Goal: Task Accomplishment & Management: Manage account settings

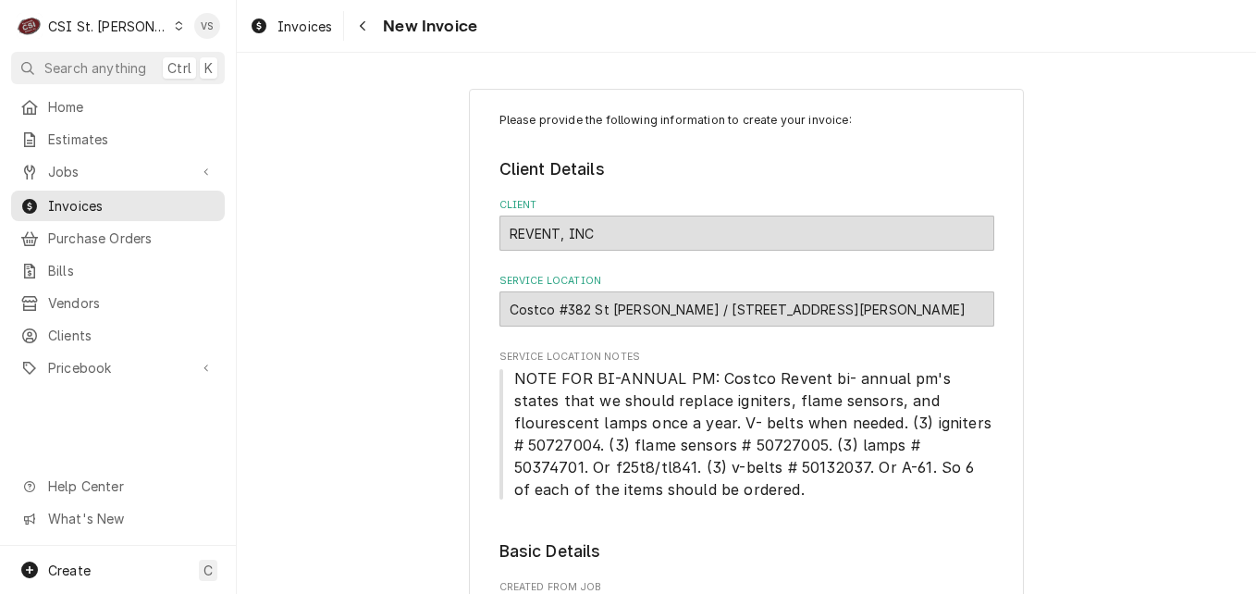
scroll to position [93, 0]
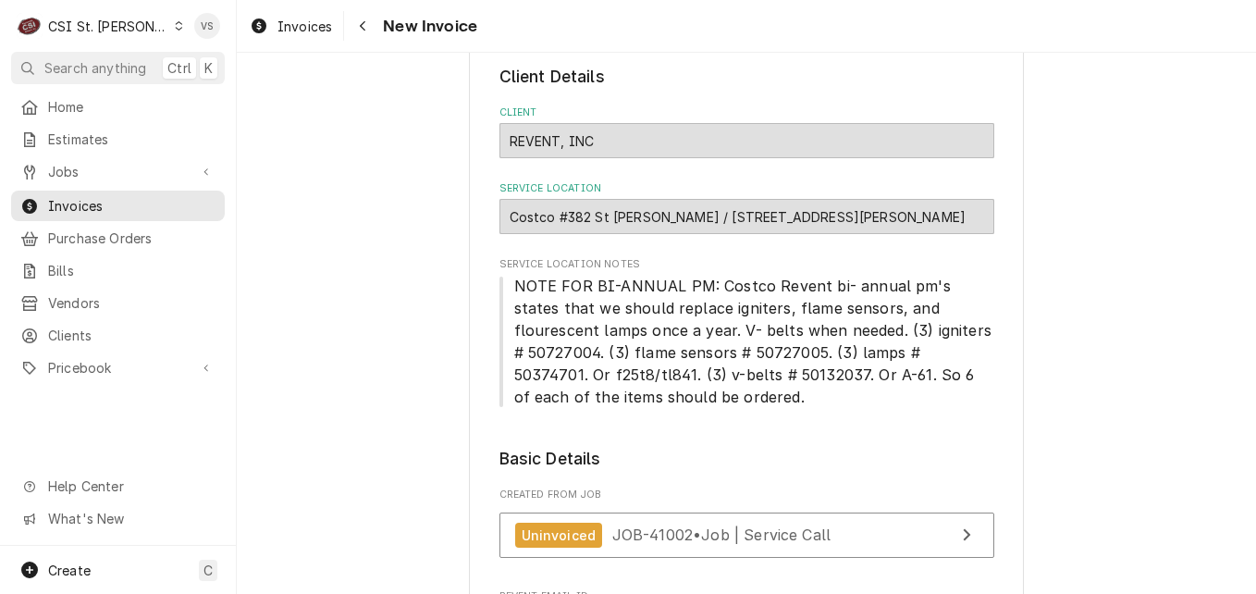
click at [174, 24] on div "Dynamic Content Wrapper" at bounding box center [179, 25] width 10 height 13
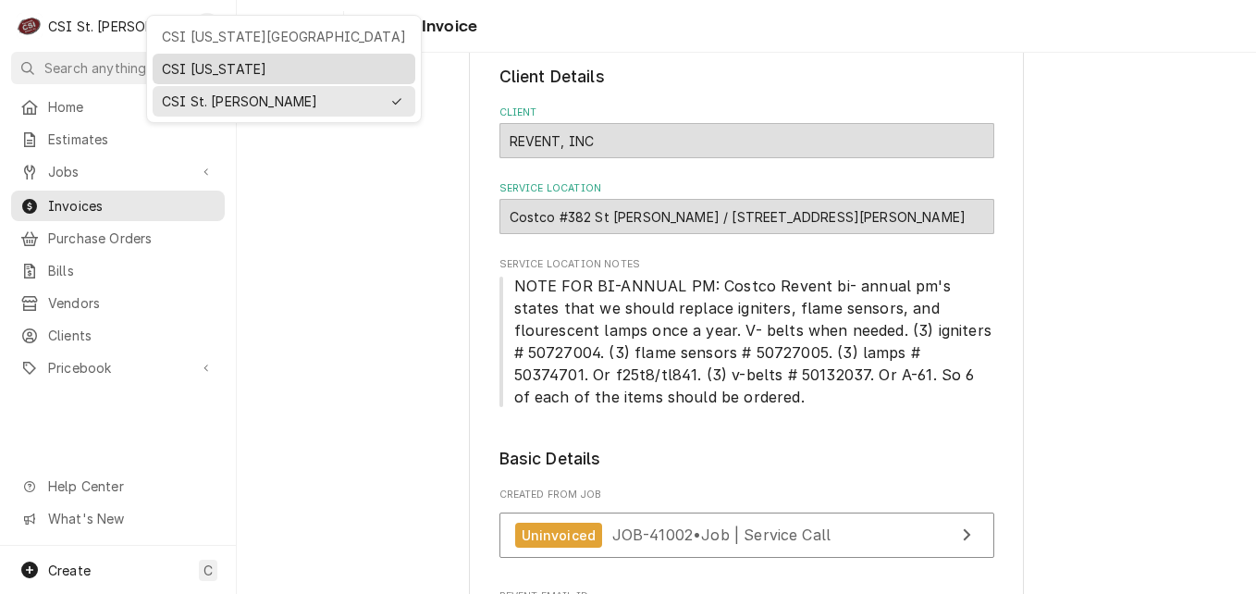
click at [174, 69] on div "CSI [US_STATE]" at bounding box center [284, 68] width 244 height 19
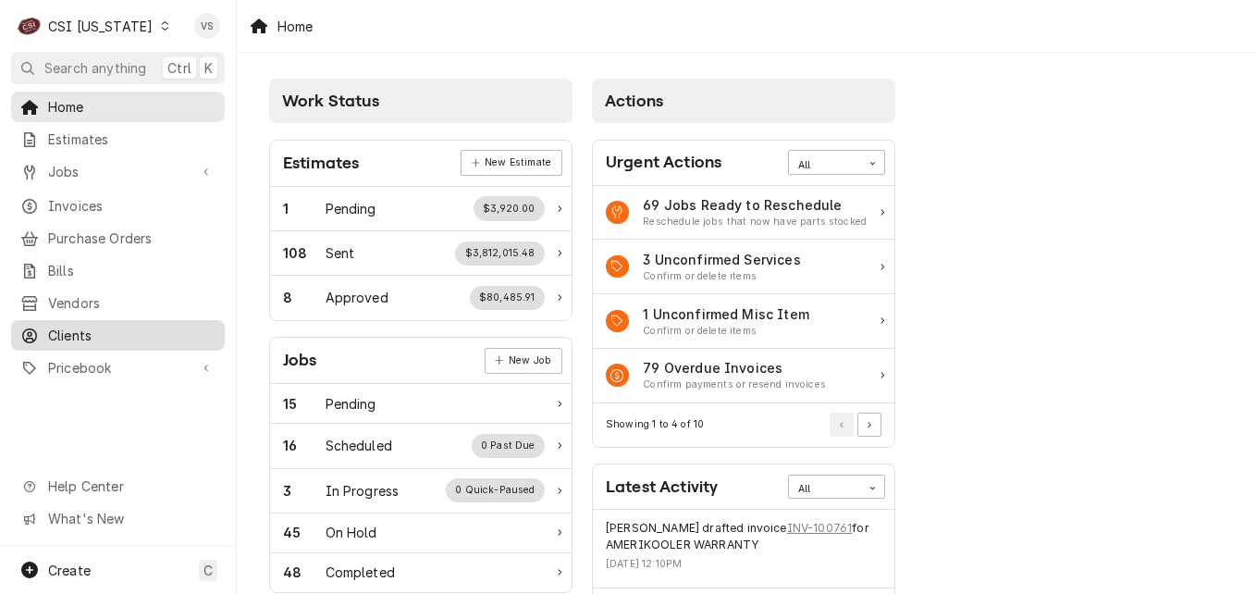
click at [73, 326] on span "Clients" at bounding box center [131, 335] width 167 height 19
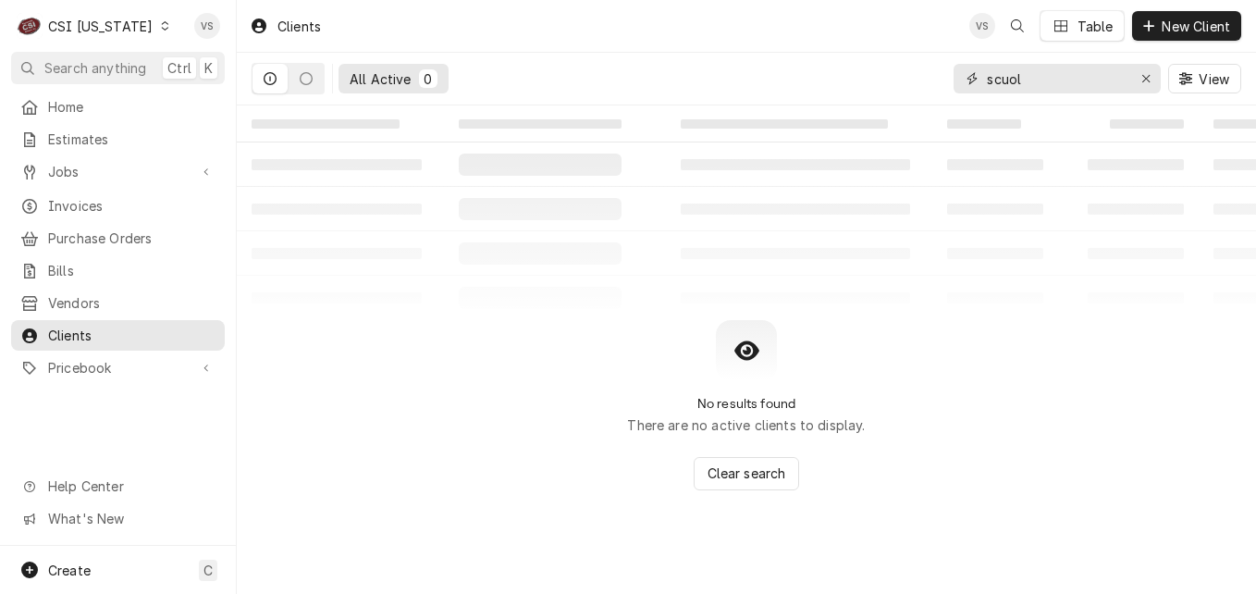
drag, startPoint x: 124, startPoint y: 303, endPoint x: 976, endPoint y: 85, distance: 879.6
click at [976, 85] on div "scuol" at bounding box center [1057, 79] width 207 height 30
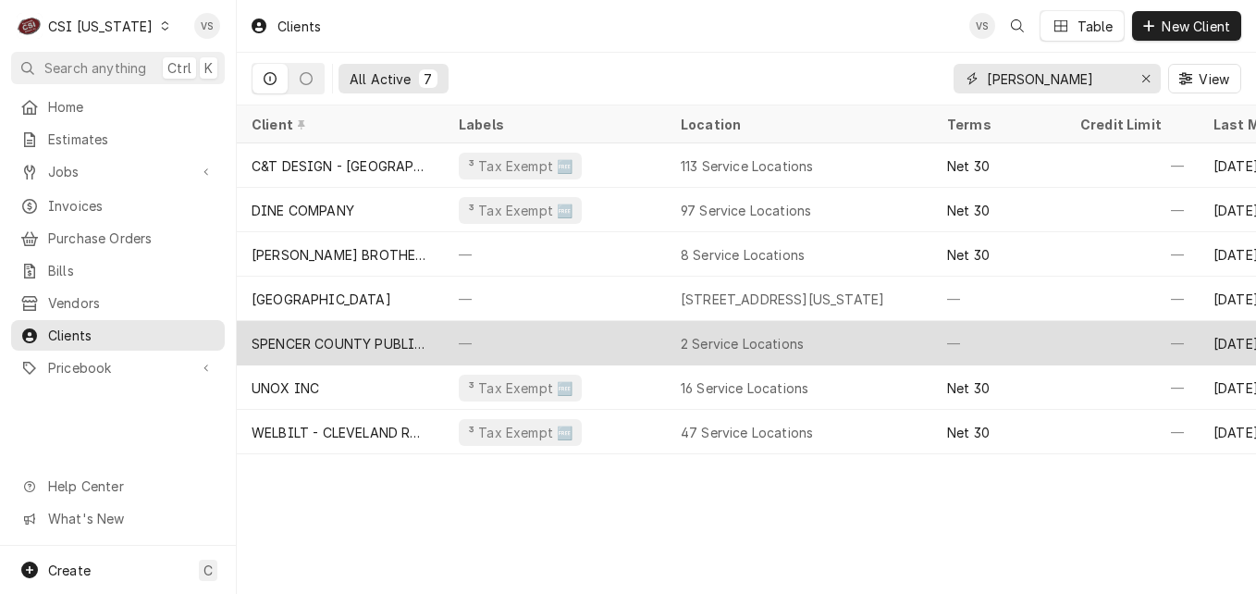
type input "spencer"
click at [389, 344] on div "SPENCER COUNTY PUBLIC SCHOOLS" at bounding box center [341, 343] width 178 height 19
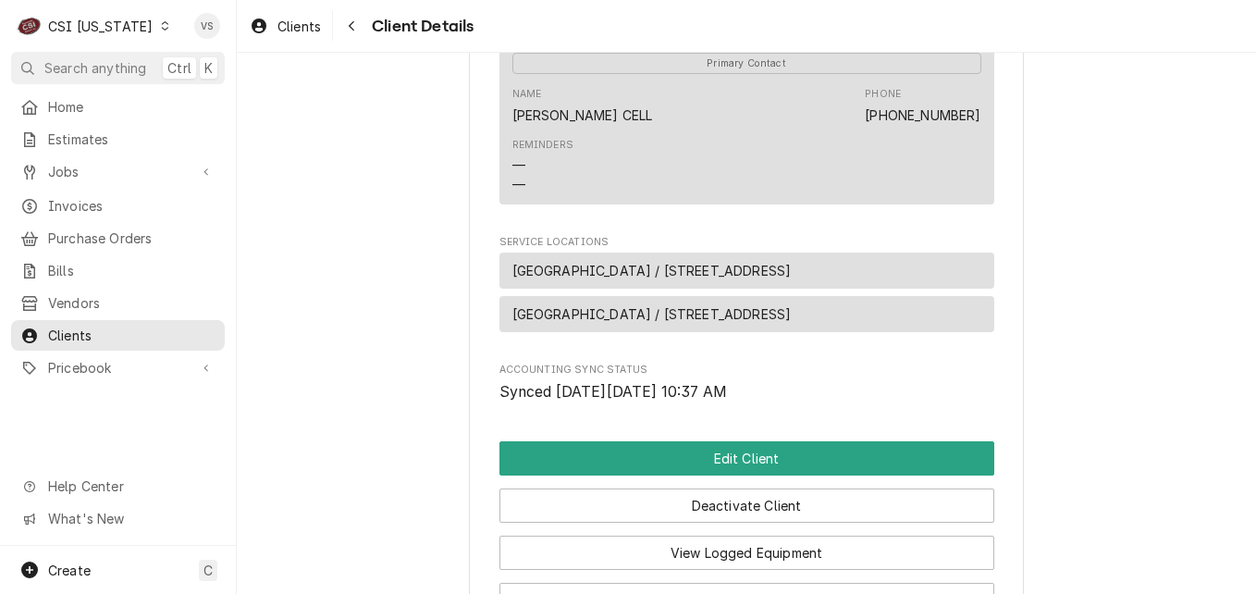
scroll to position [833, 0]
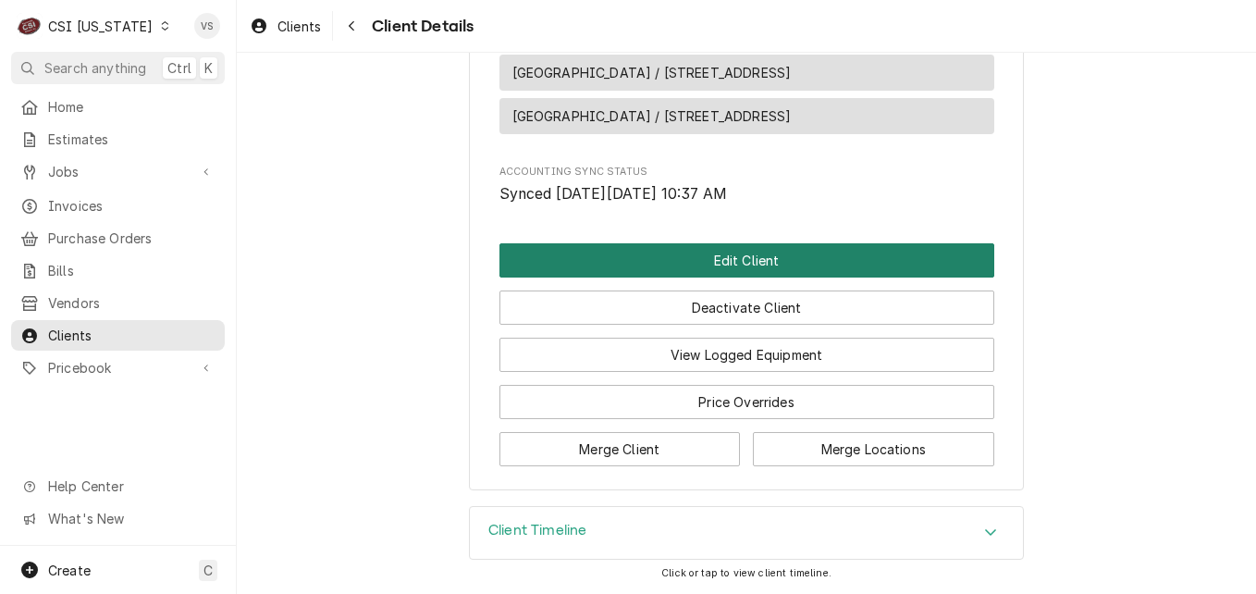
click at [699, 278] on button "Edit Client" at bounding box center [747, 260] width 495 height 34
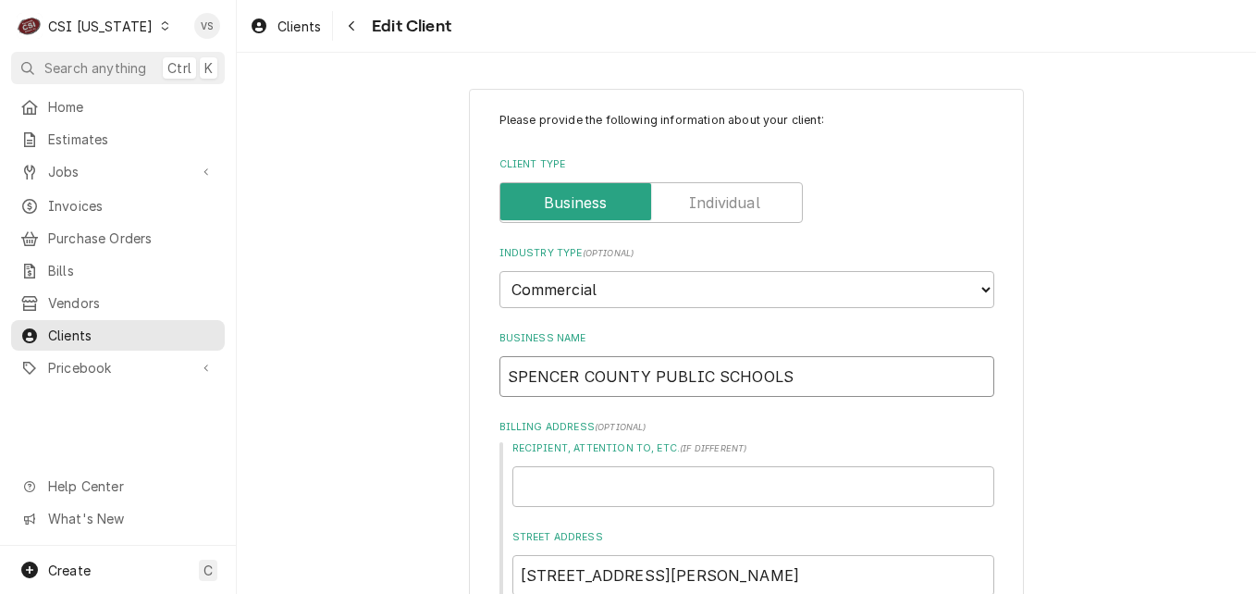
click at [819, 377] on input "SPENCER COUNTY PUBLIC SCHOOLS" at bounding box center [747, 376] width 495 height 41
click at [624, 375] on input "SPENCER COUNTY PUBLIC SCHOOLS" at bounding box center [747, 376] width 495 height 41
click at [569, 378] on input "SPENCER COUNTY PUBLIC SCHOOLS" at bounding box center [747, 376] width 495 height 41
click at [783, 379] on input "SPENCER COUNTY PUBLIC SCHOOLS" at bounding box center [747, 376] width 495 height 41
type input "SPENCER COUNTY b"
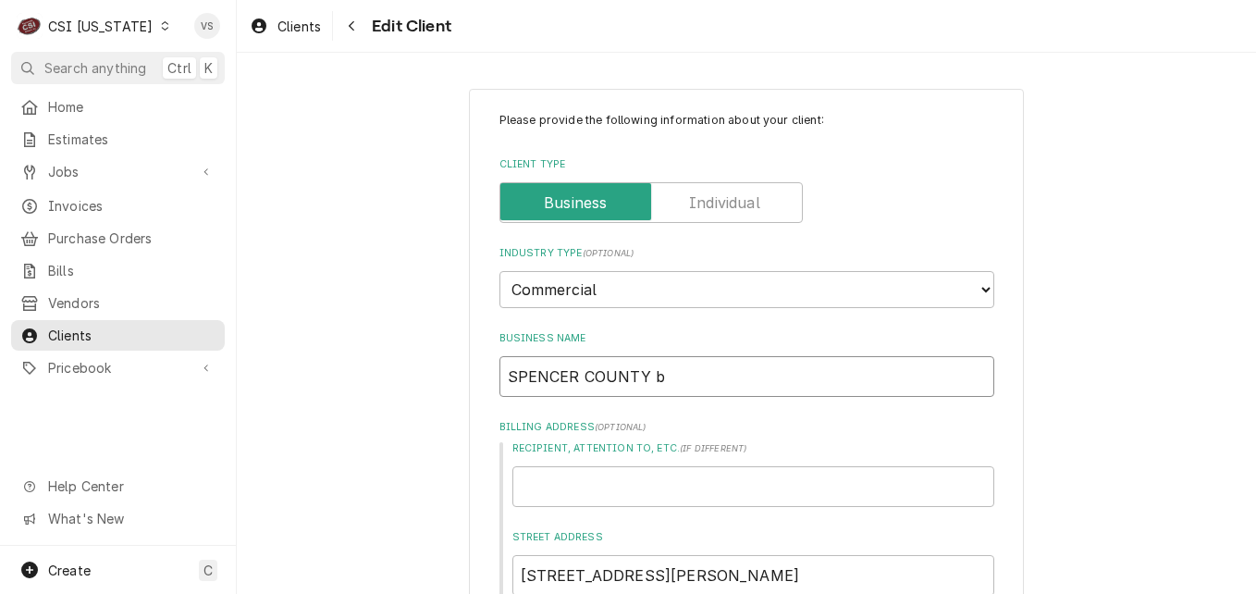
type textarea "x"
type input "SPENCER COUNTY"
type textarea "x"
type input "SPENCER COUNTY B"
type textarea "x"
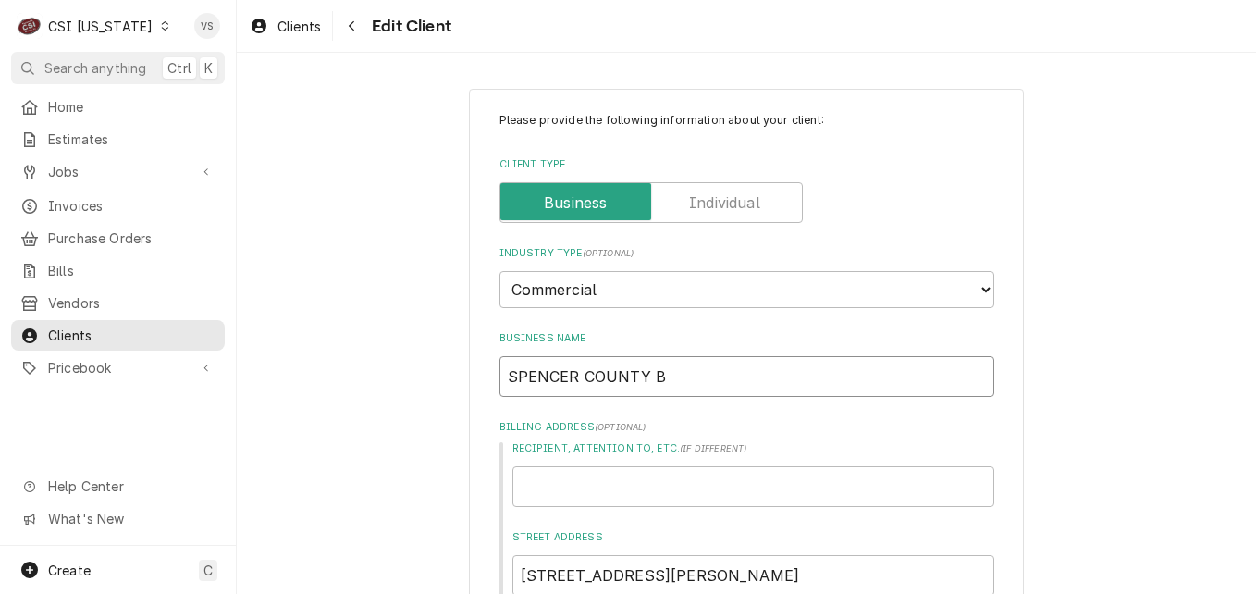
type input "SPENCER COUNTY BO"
type textarea "x"
type input "SPENCER COUNTY BOA"
type textarea "x"
type input "SPENCER COUNTY BOAR"
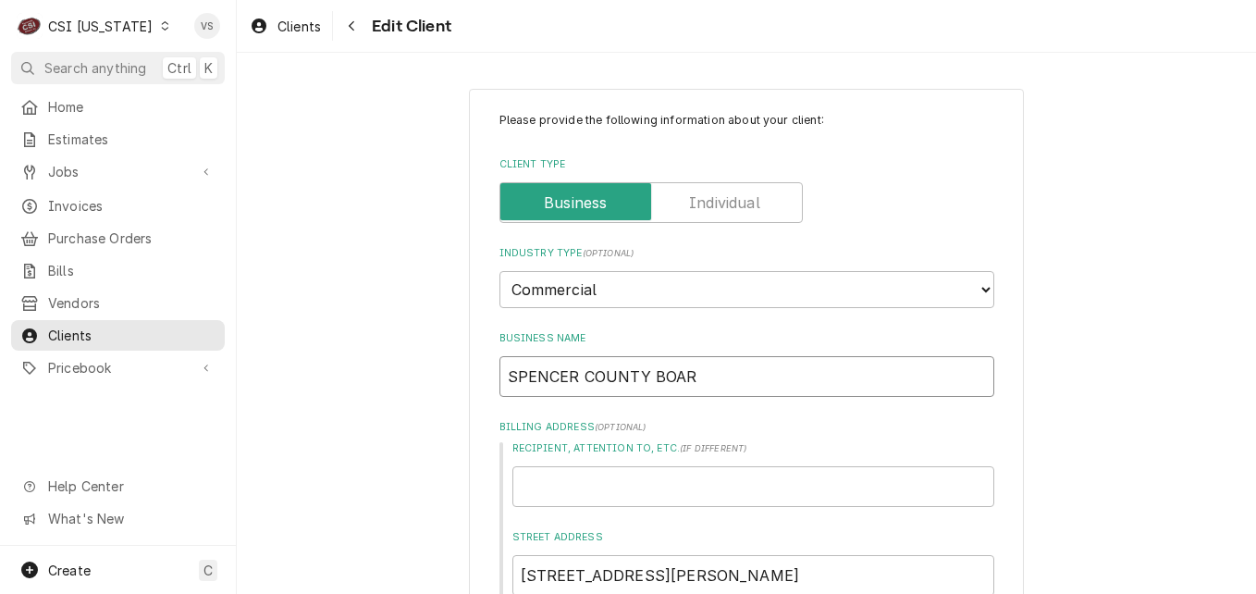
type textarea "x"
type input "SPENCER COUNTY BOARD"
type textarea "x"
type input "SPENCER COUNTY BOARD"
type textarea "x"
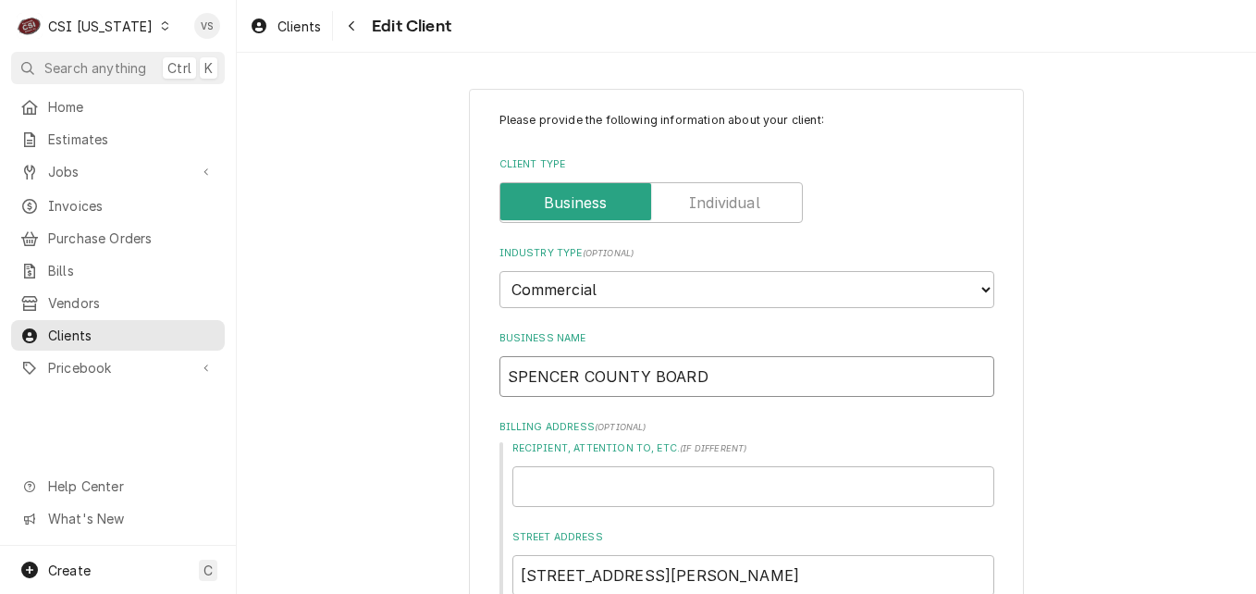
type input "SPENCER COUNTY BOARD O"
type textarea "x"
type input "SPENCER COUNTY BOARD OF"
type textarea "x"
type input "SPENCER COUNTY BOARD OF"
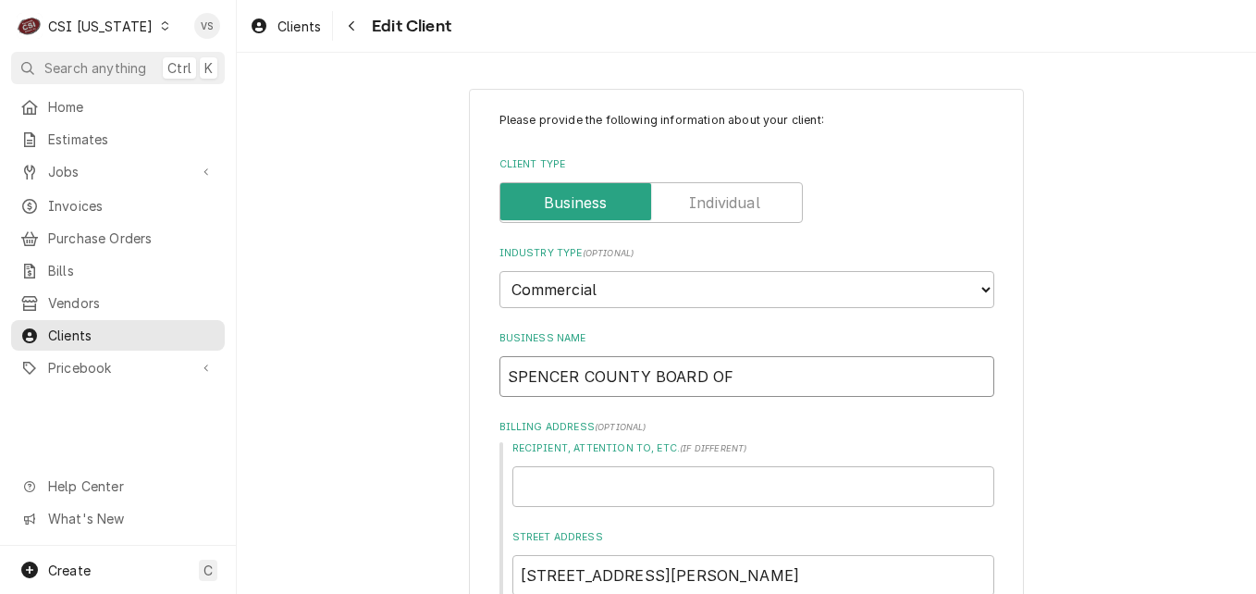
type textarea "x"
type input "SPENCER COUNTY BOARD OF D"
type textarea "x"
type input "SPENCER COUNTY BOARD OF"
type textarea "x"
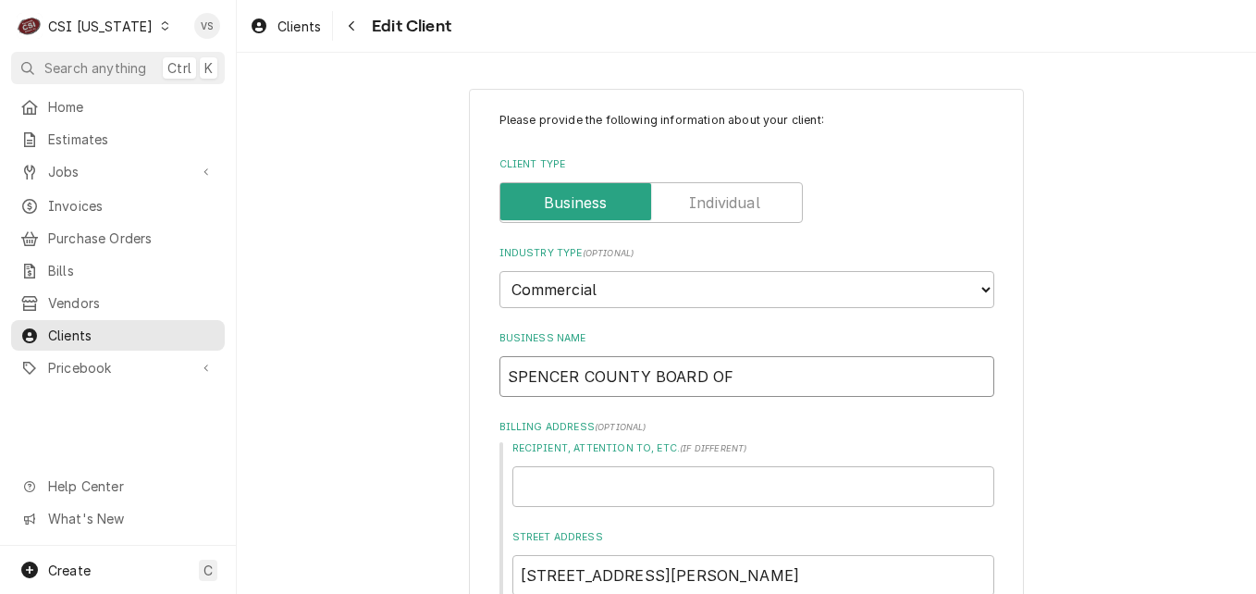
type input "SPENCER COUNTY BOARD OF E"
type textarea "x"
type input "SPENCER COUNTY BOARD OF ED"
type textarea "x"
type input "SPENCER COUNTY BOARD OF EDU"
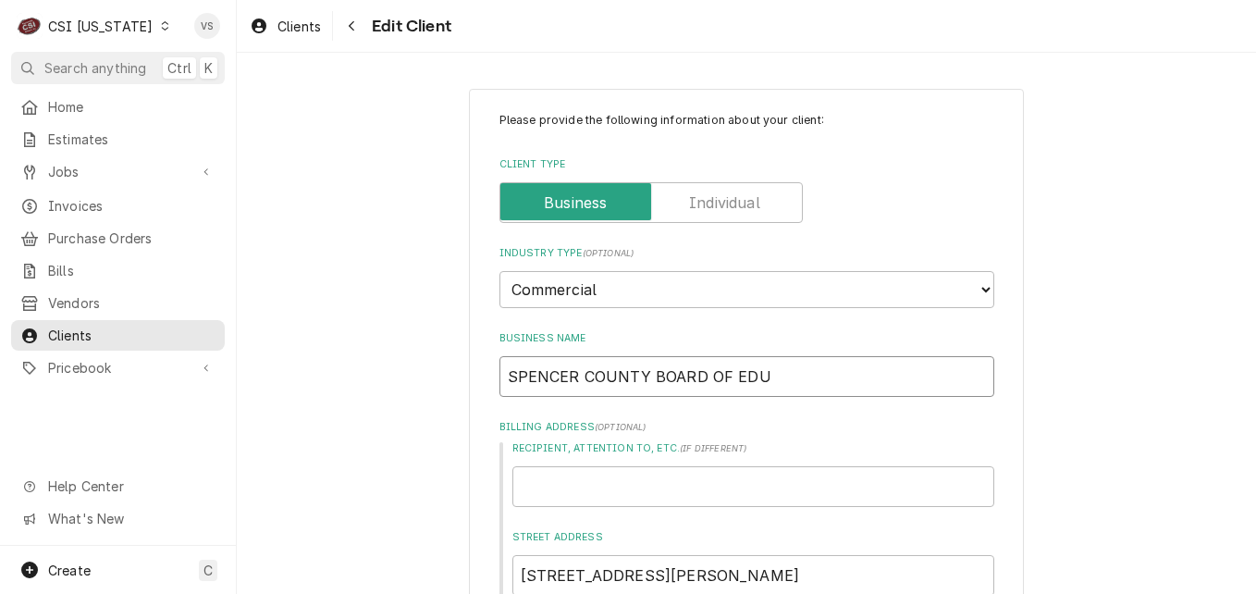
type textarea "x"
type input "SPENCER COUNTY BOARD OF EDUC"
type textarea "x"
type input "SPENCER COUNTY BOARD OF EDUCA"
type textarea "x"
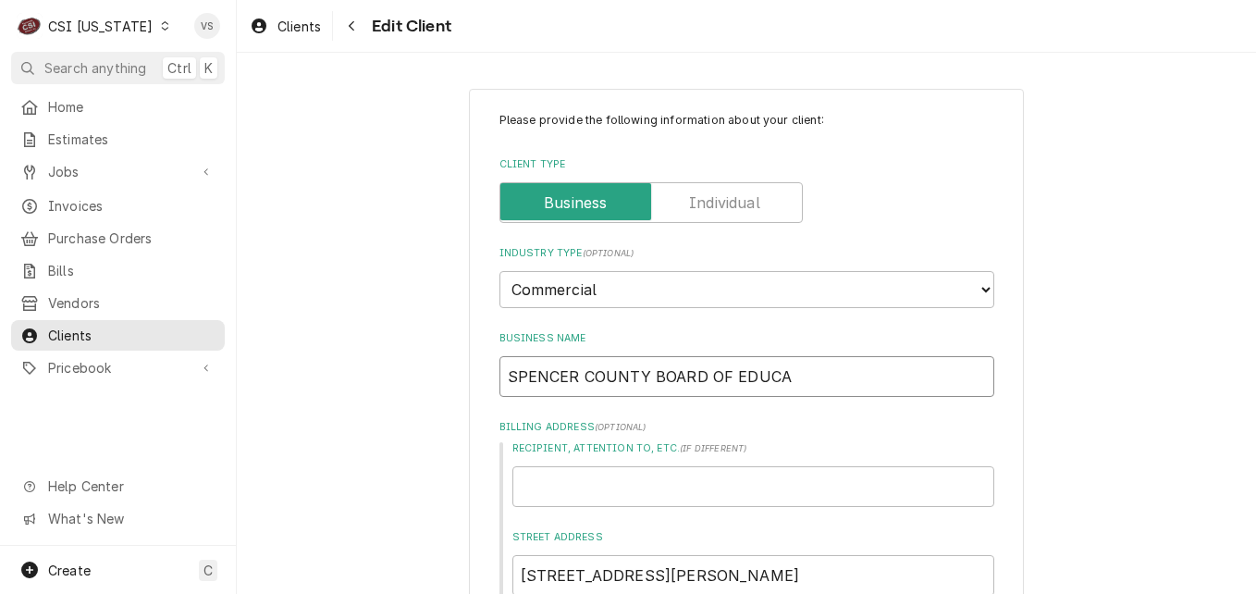
type input "SPENCER COUNTY BOARD OF EDUCAT"
type textarea "x"
type input "SPENCER COUNTY BOARD OF EDUCATI"
type textarea "x"
type input "SPENCER COUNTY BOARD OF EDUCATIO"
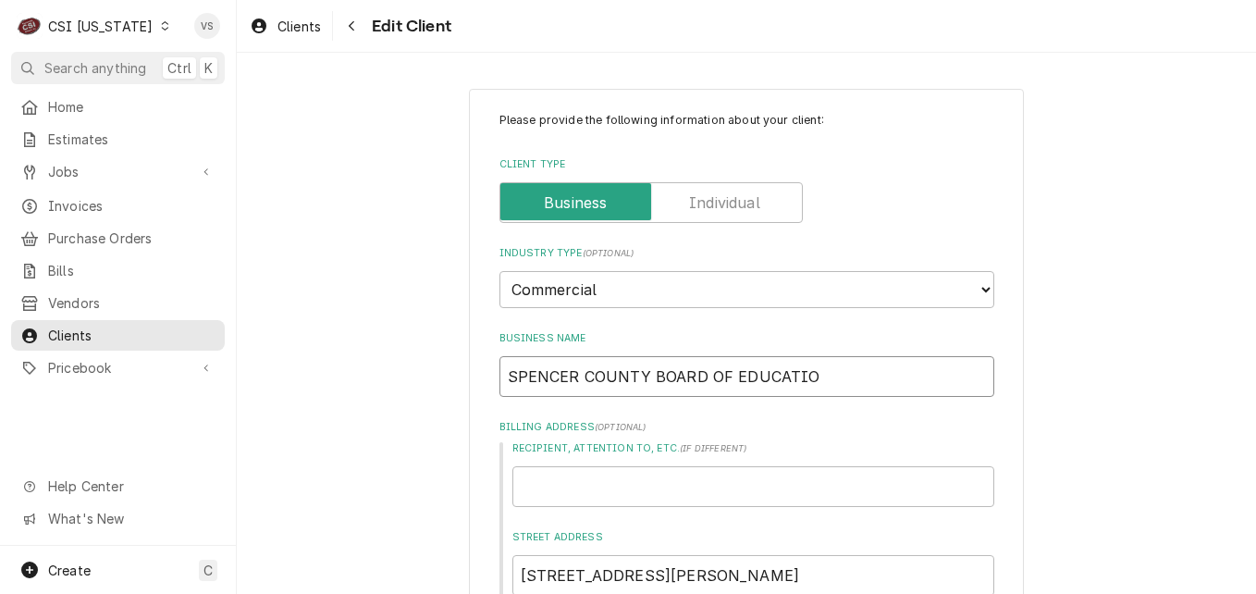
type textarea "x"
type input "SPENCER COUNTY BOARD OF EDUCATION"
type textarea "x"
type input "S"
type textarea "x"
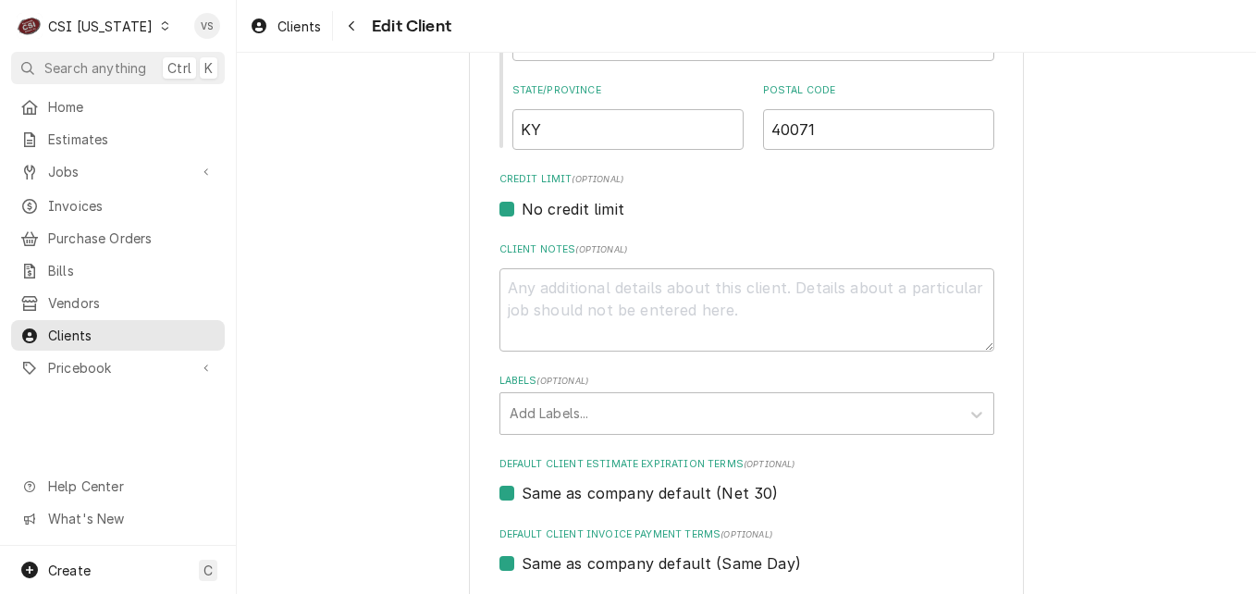
scroll to position [742, 0]
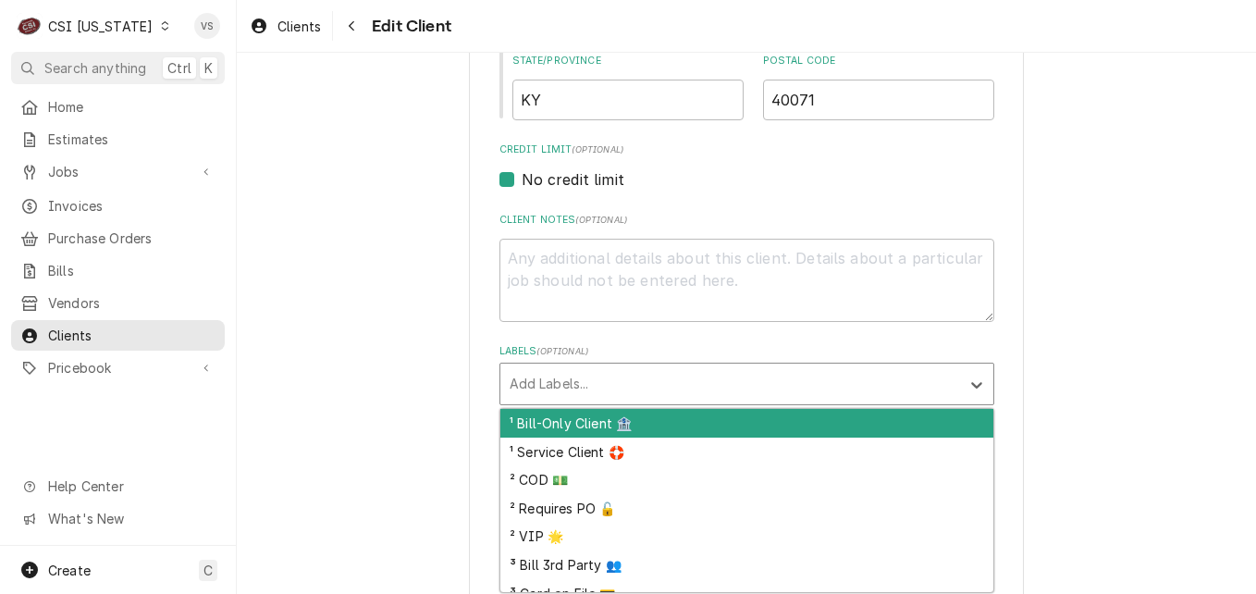
click at [581, 377] on div "Labels" at bounding box center [730, 383] width 441 height 33
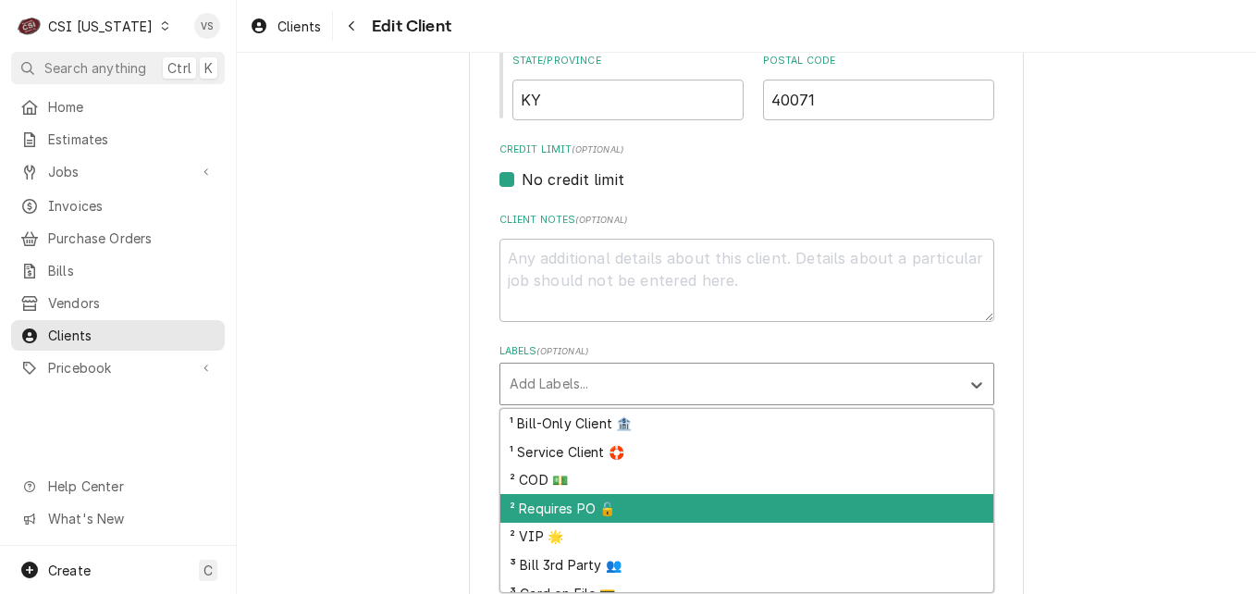
scroll to position [214, 0]
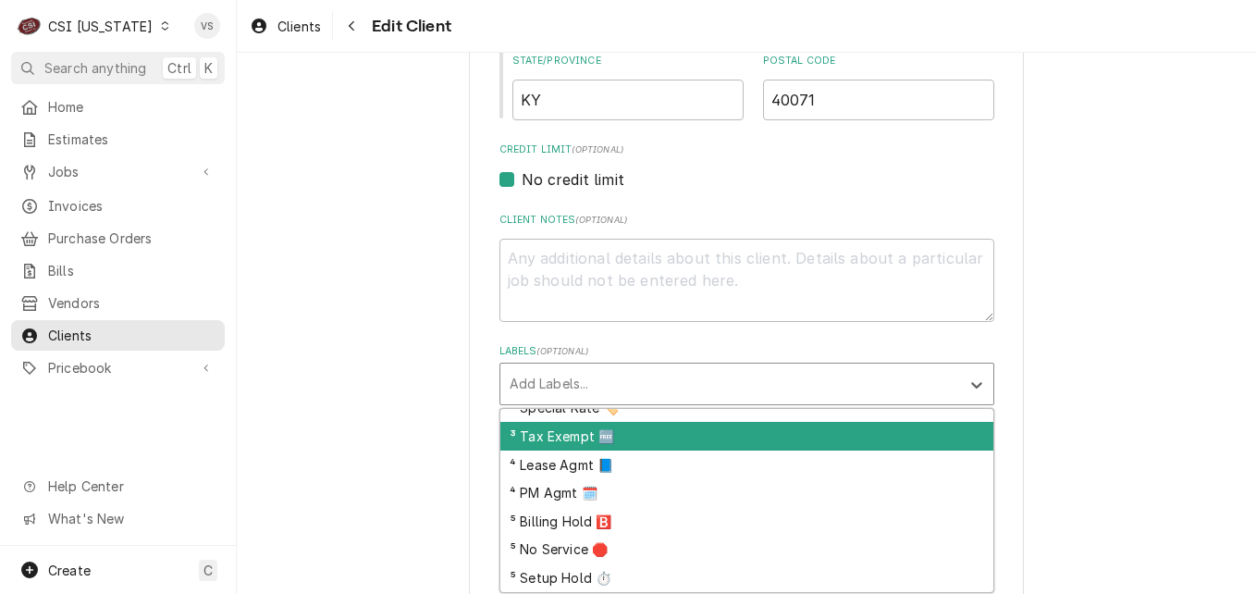
click at [568, 433] on div "³ Tax Exempt 🆓" at bounding box center [746, 436] width 493 height 29
type textarea "x"
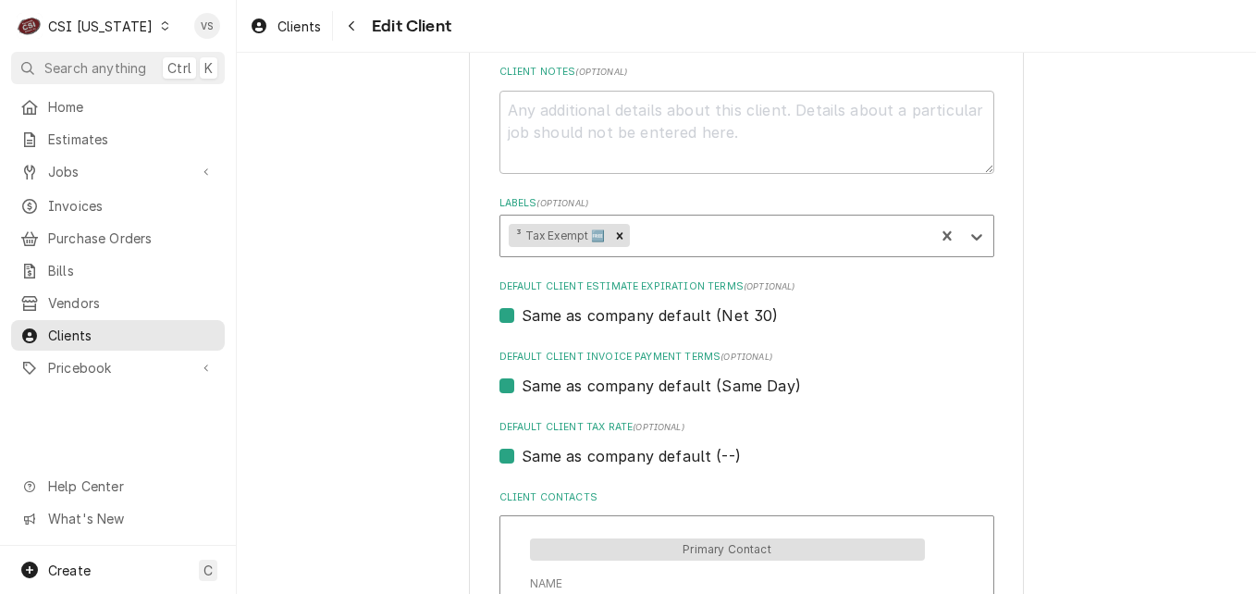
scroll to position [1019, 0]
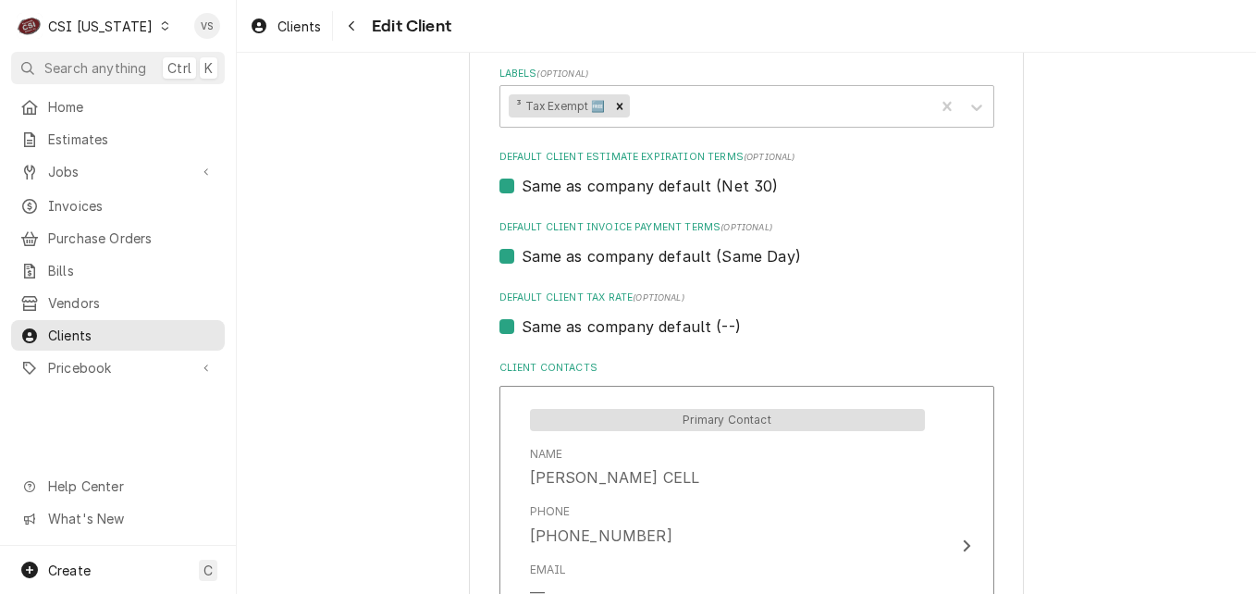
click at [522, 259] on label "Same as company default (Same Day)" at bounding box center [661, 256] width 279 height 22
click at [522, 259] on input "Same as company default (Same Day)" at bounding box center [769, 265] width 495 height 41
checkbox input "false"
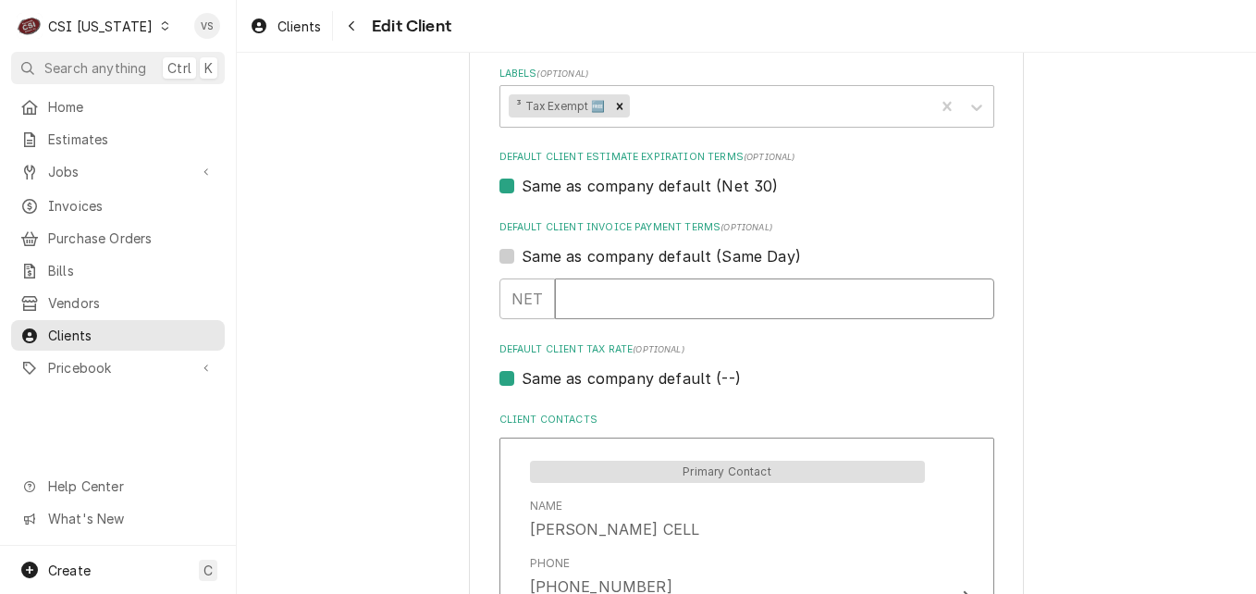
click at [570, 301] on input "Default Client Invoice Payment Terms" at bounding box center [774, 298] width 439 height 41
click at [584, 295] on input "Default Client Invoice Payment Terms" at bounding box center [774, 298] width 439 height 41
type textarea "x"
type input "3"
type textarea "x"
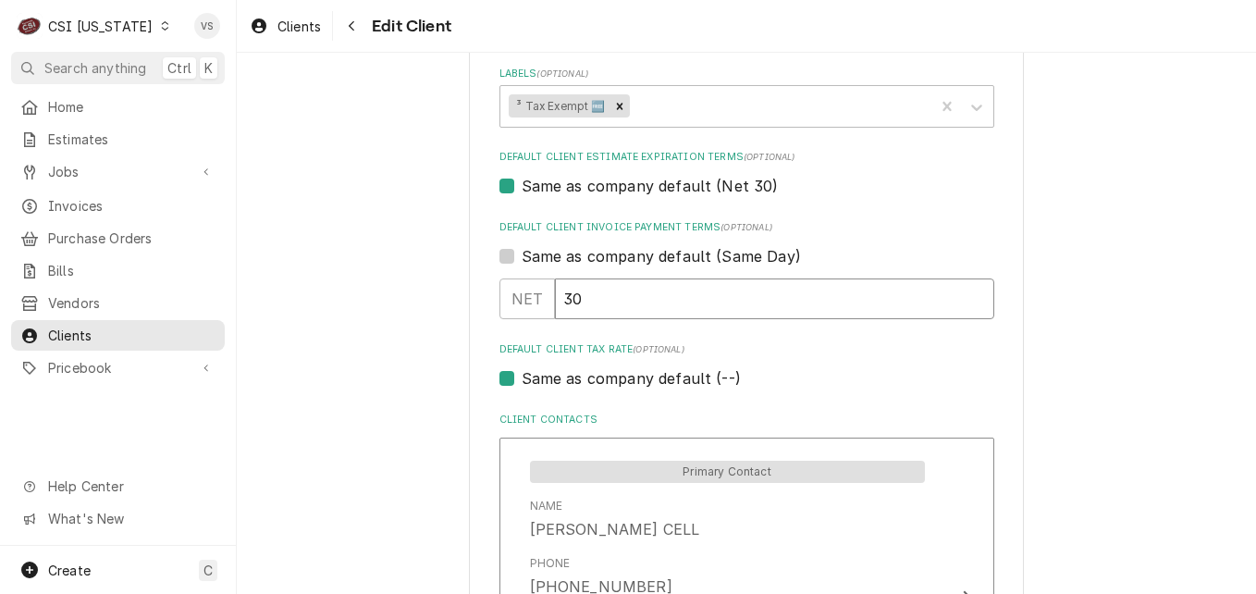
type input "30"
click at [522, 377] on label "Same as company default (--)" at bounding box center [631, 378] width 219 height 22
click at [522, 377] on input "Same as company default (--)" at bounding box center [769, 387] width 495 height 41
checkbox input "false"
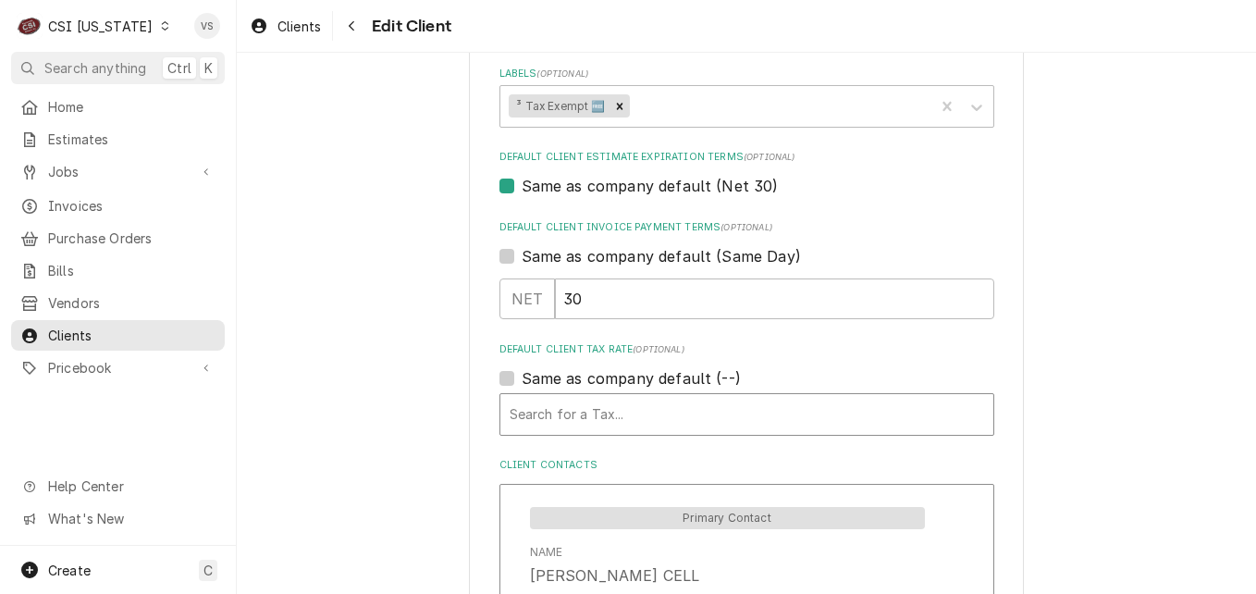
click at [554, 419] on div "Default Client Tax Rate" at bounding box center [747, 414] width 475 height 33
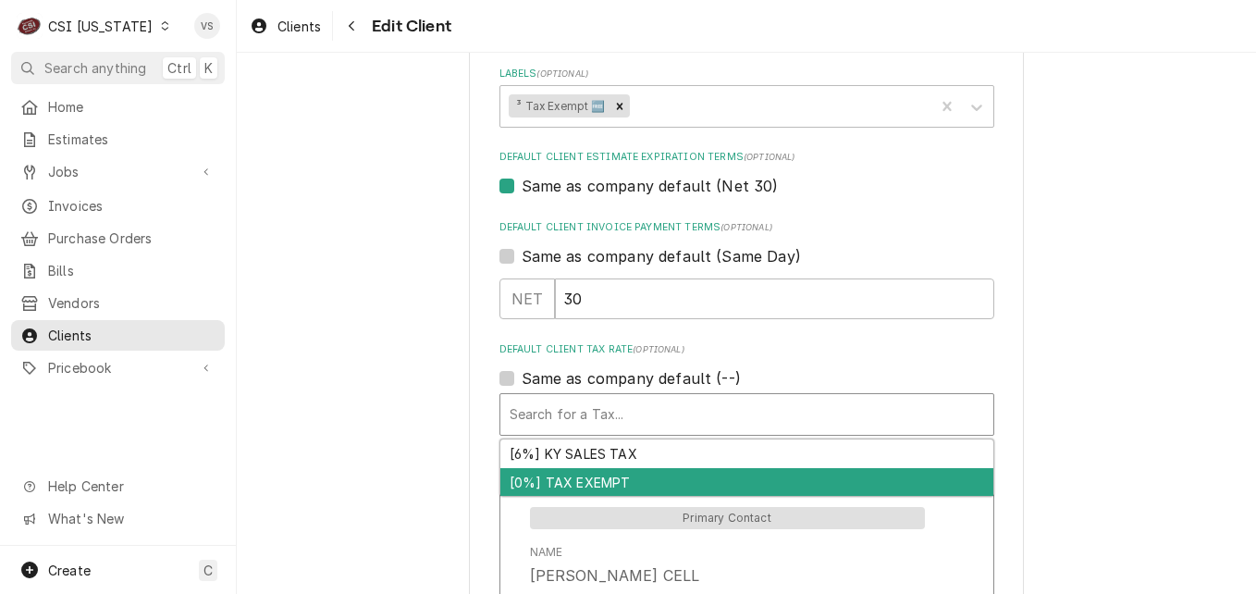
click at [555, 478] on div "[0%] TAX EXEMPT" at bounding box center [746, 482] width 493 height 29
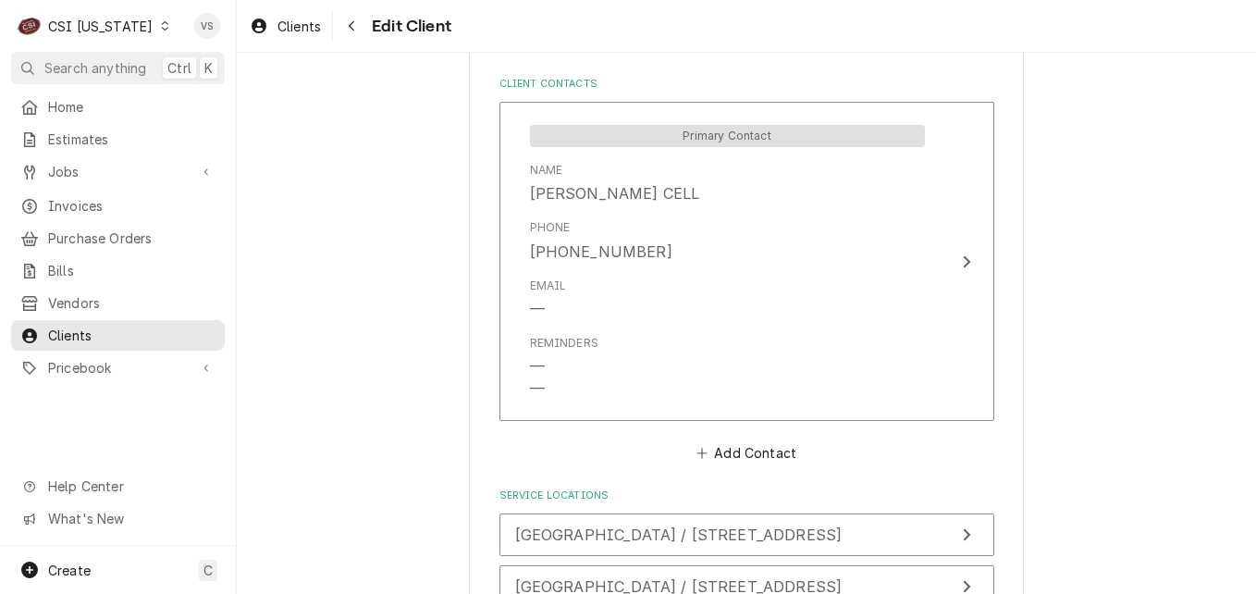
scroll to position [1419, 0]
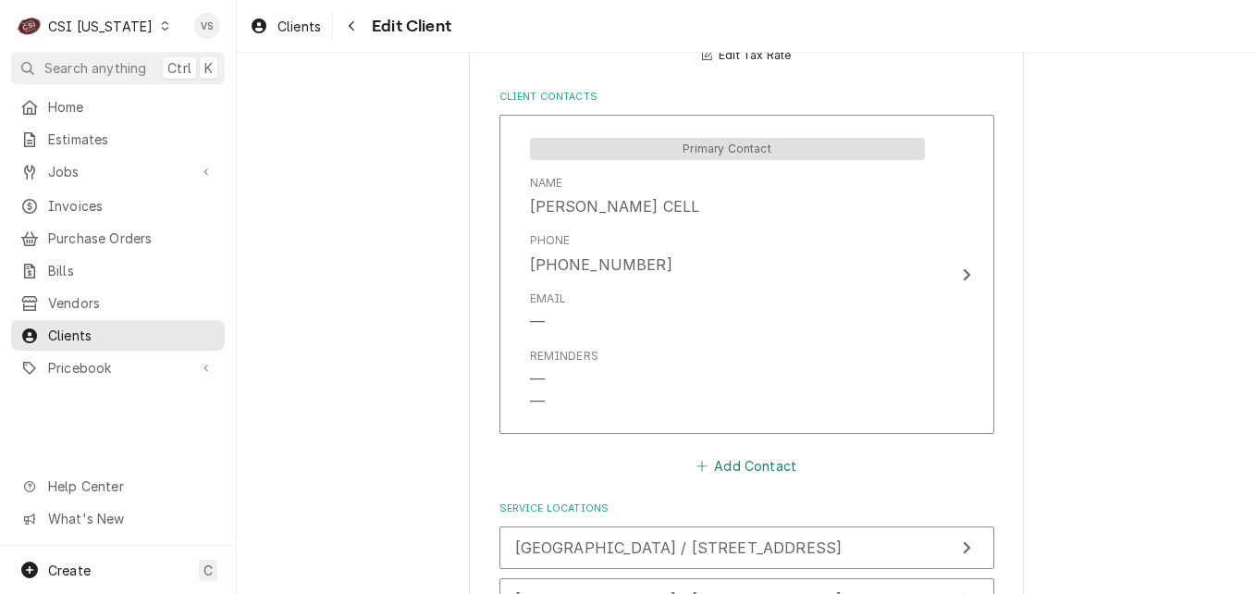
click at [736, 463] on button "Add Contact" at bounding box center [746, 466] width 106 height 26
type textarea "x"
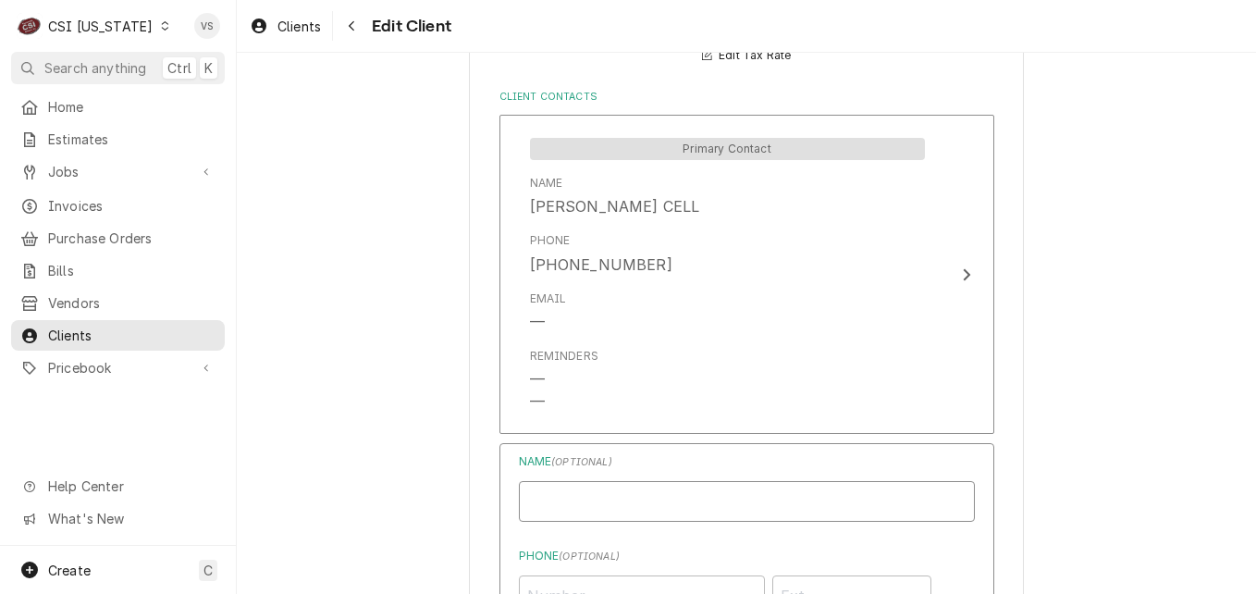
click at [582, 489] on input "Business Name" at bounding box center [747, 501] width 456 height 41
type input "k"
type input "Kristie Westerfield-Invoices and ap"
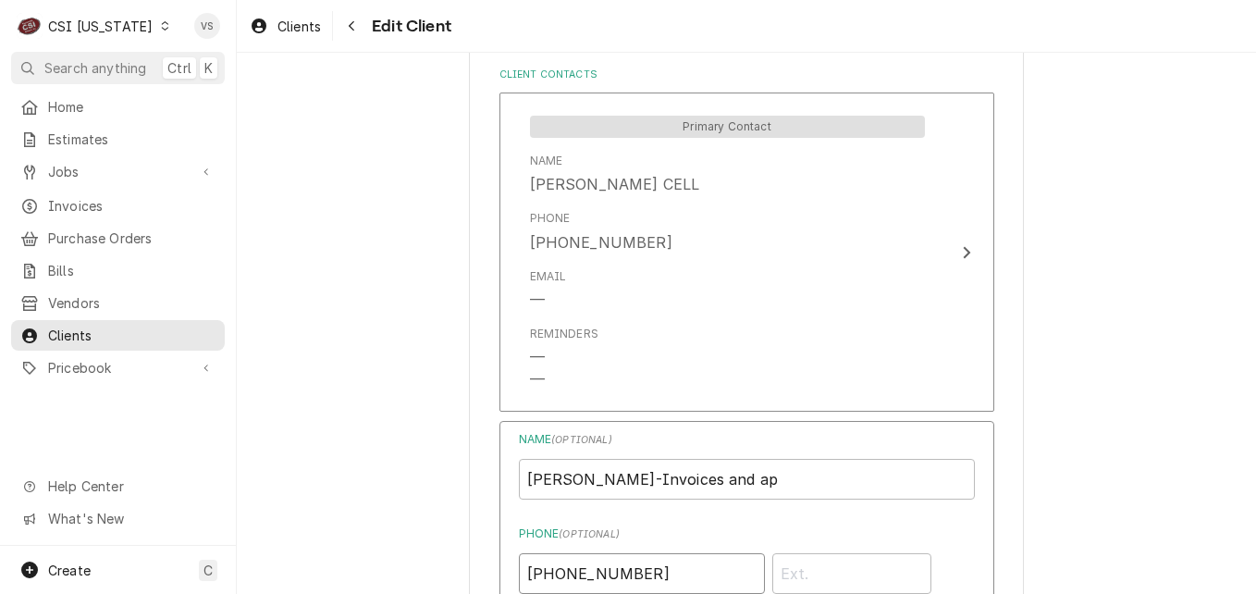
type input "(502) 477-3250"
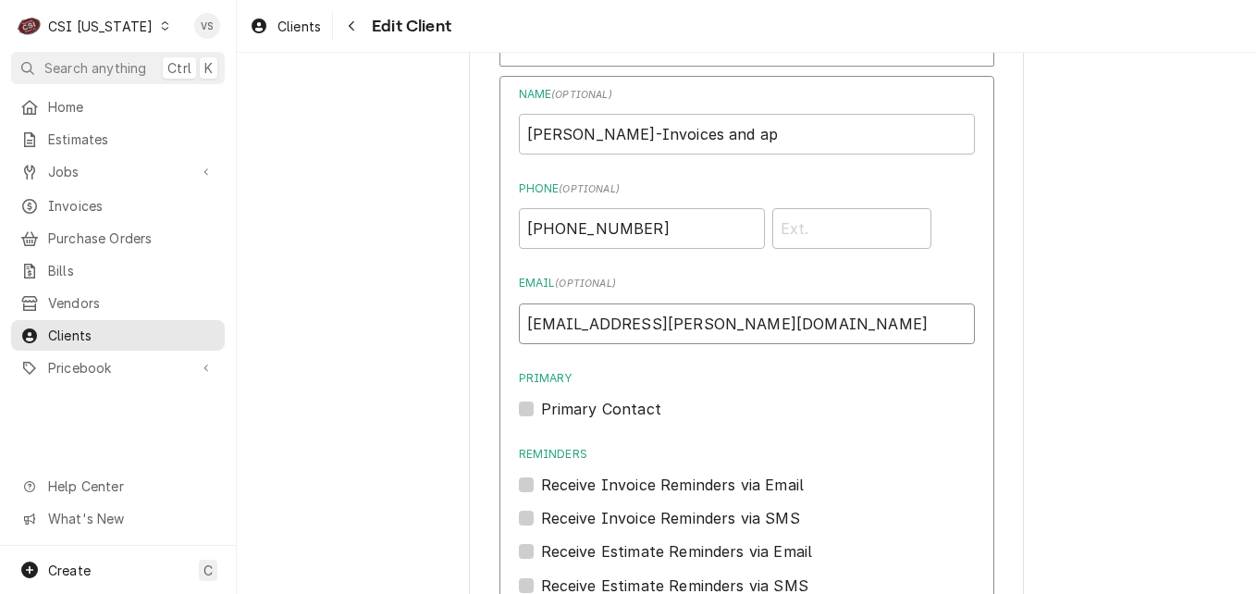
type input "accts.payable@spencer.kyschools.us"
click at [541, 483] on label "Receive Invoice Reminders via Email" at bounding box center [673, 485] width 264 height 22
click at [541, 483] on input "Reminders" at bounding box center [769, 494] width 456 height 41
checkbox input "true"
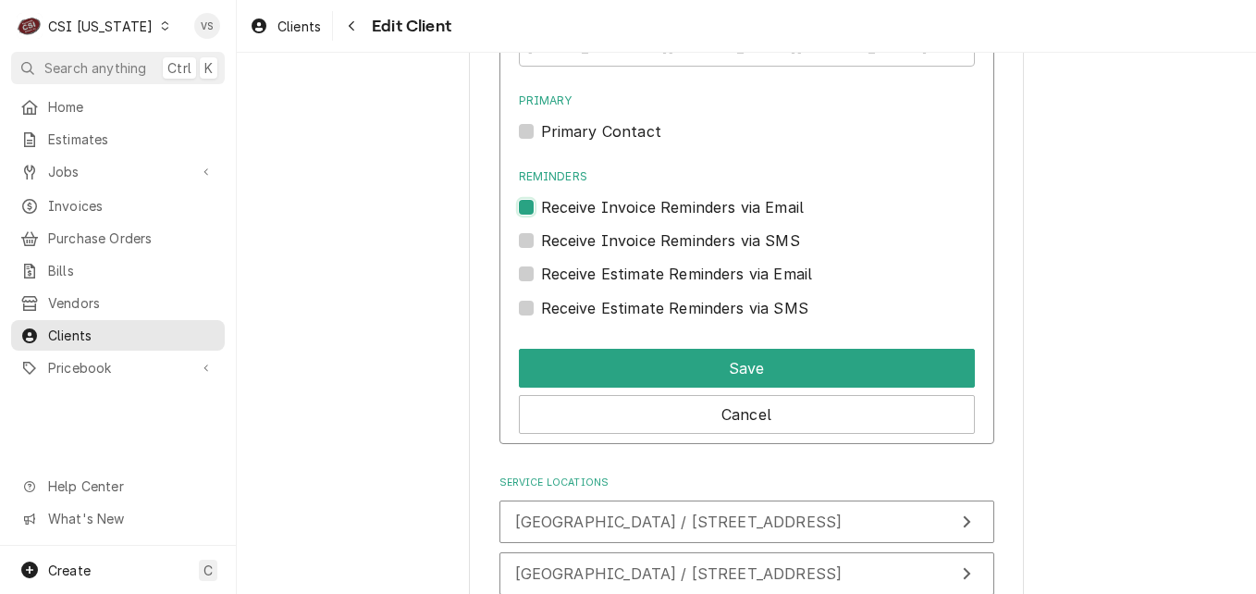
scroll to position [2156, 0]
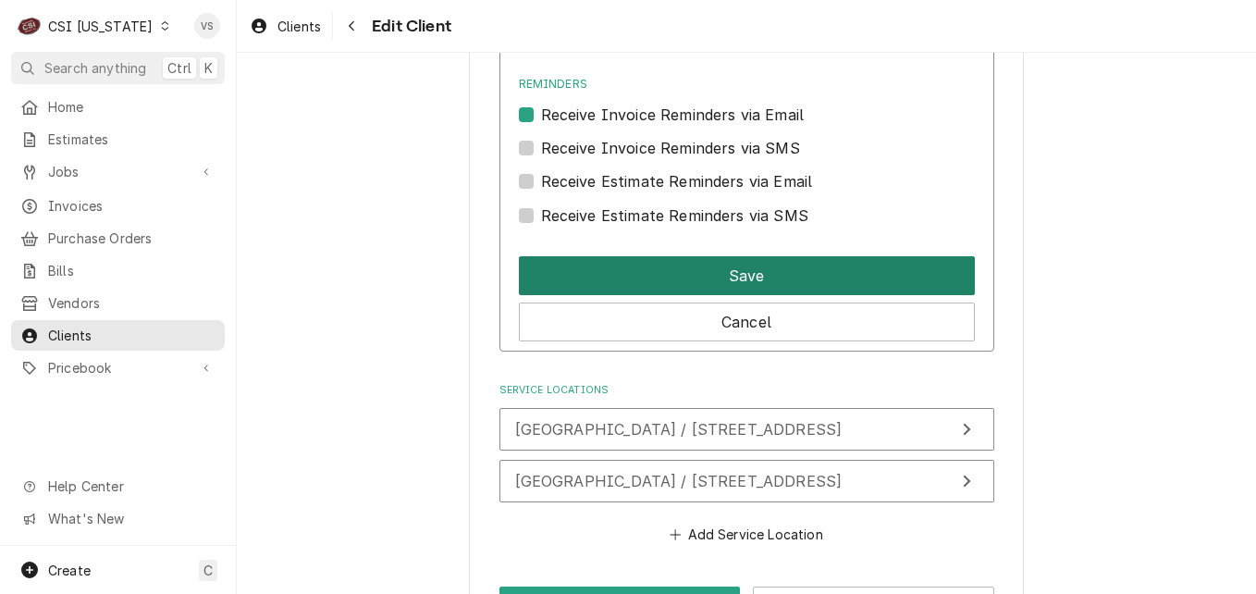
click at [656, 266] on button "Save" at bounding box center [747, 275] width 456 height 39
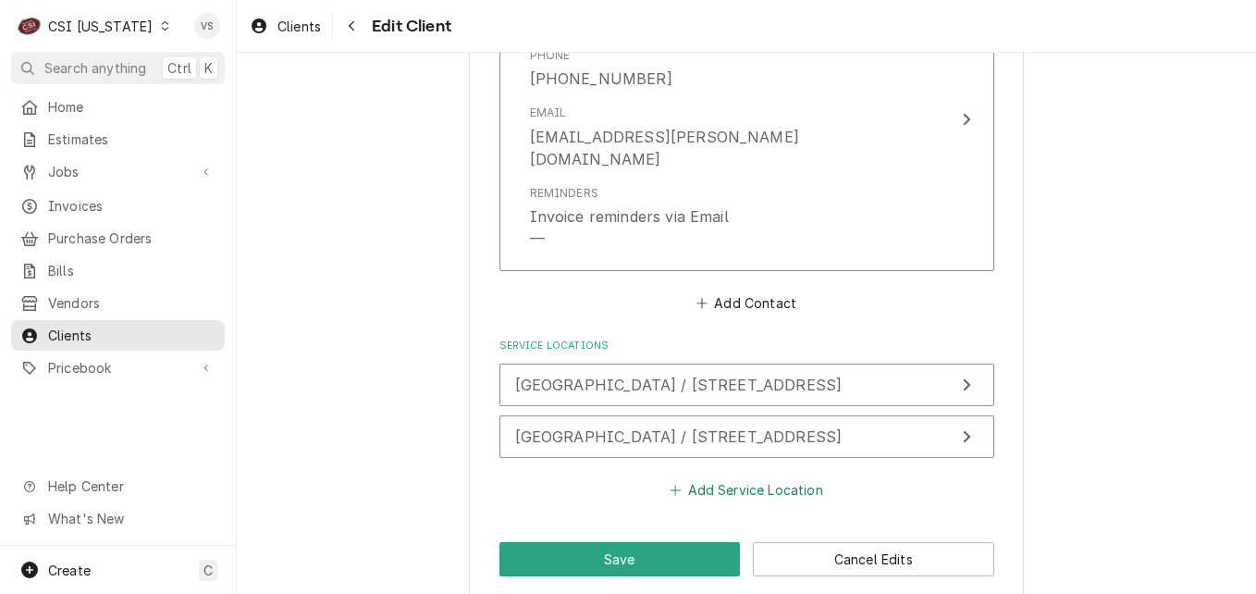
click at [743, 477] on button "Add Service Location" at bounding box center [746, 490] width 159 height 26
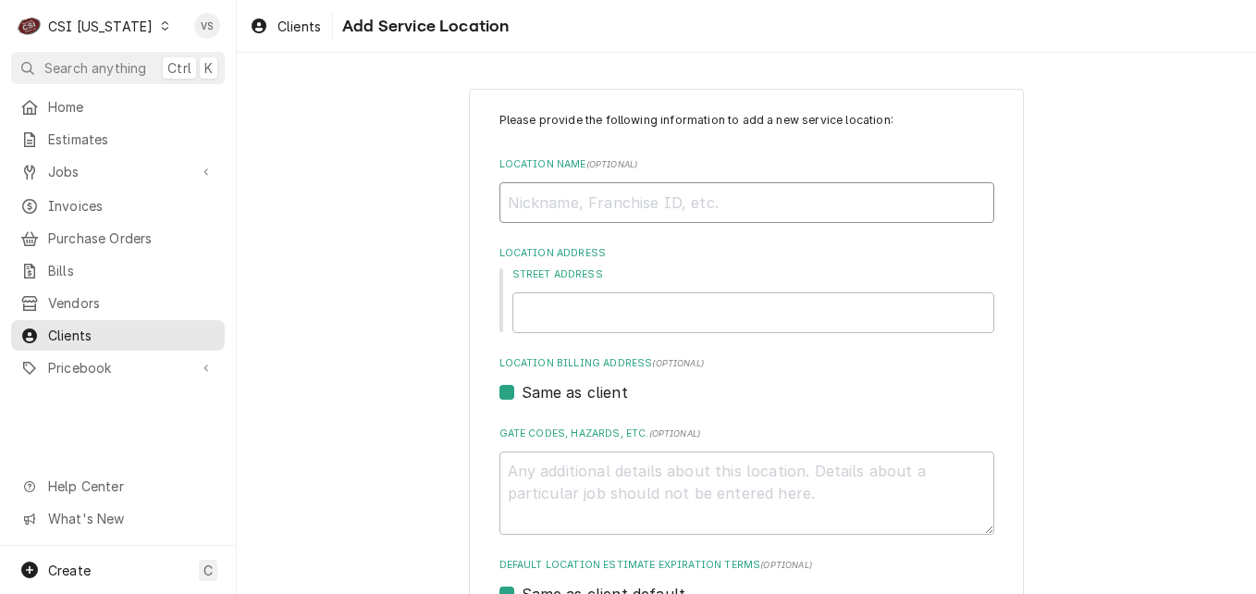
click at [535, 196] on input "Location Name ( optional )" at bounding box center [747, 202] width 495 height 41
type textarea "x"
type input "s"
type textarea "x"
type input "s"
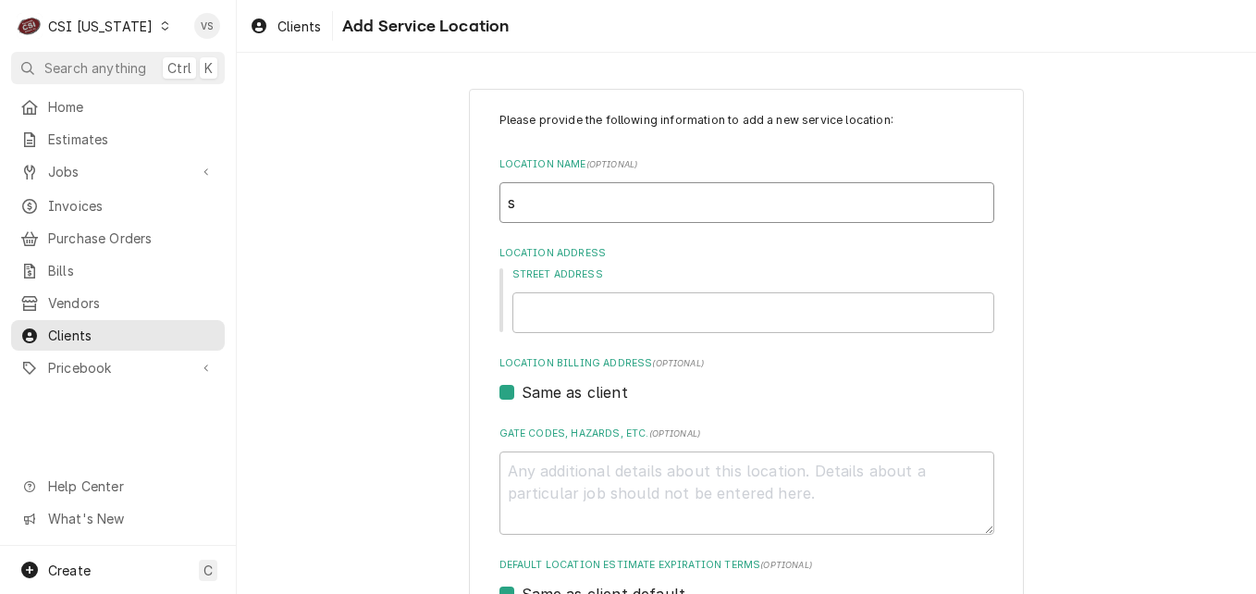
type textarea "x"
type input "S"
type textarea "x"
type input "S["
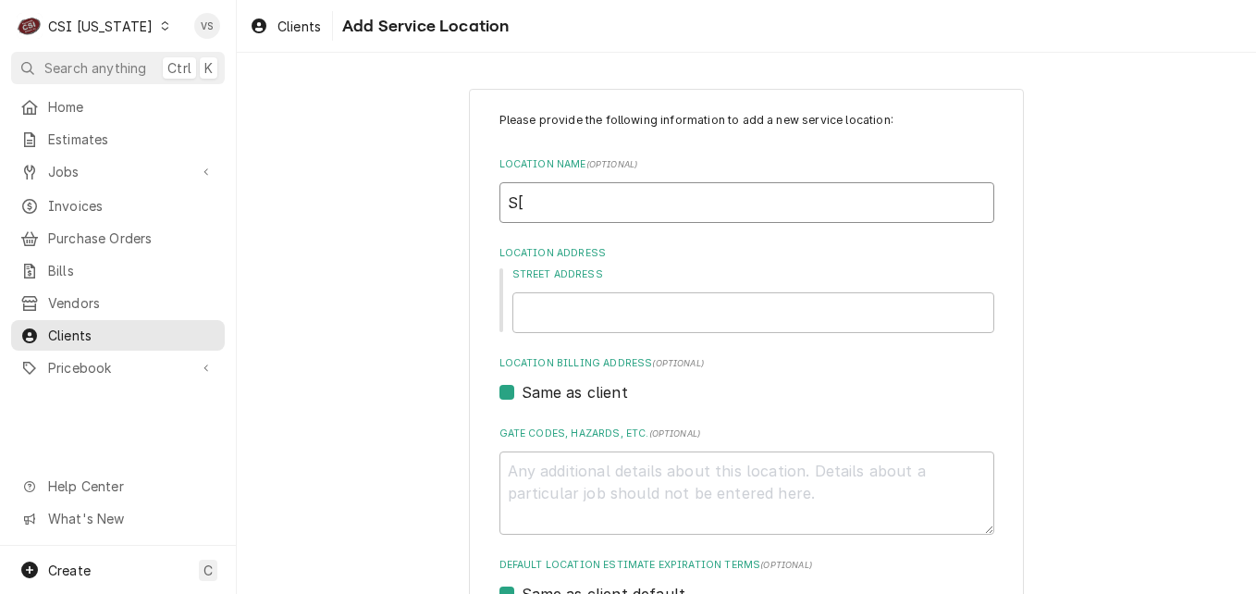
type textarea "x"
type input "S[e"
type textarea "x"
type input "S["
type textarea "x"
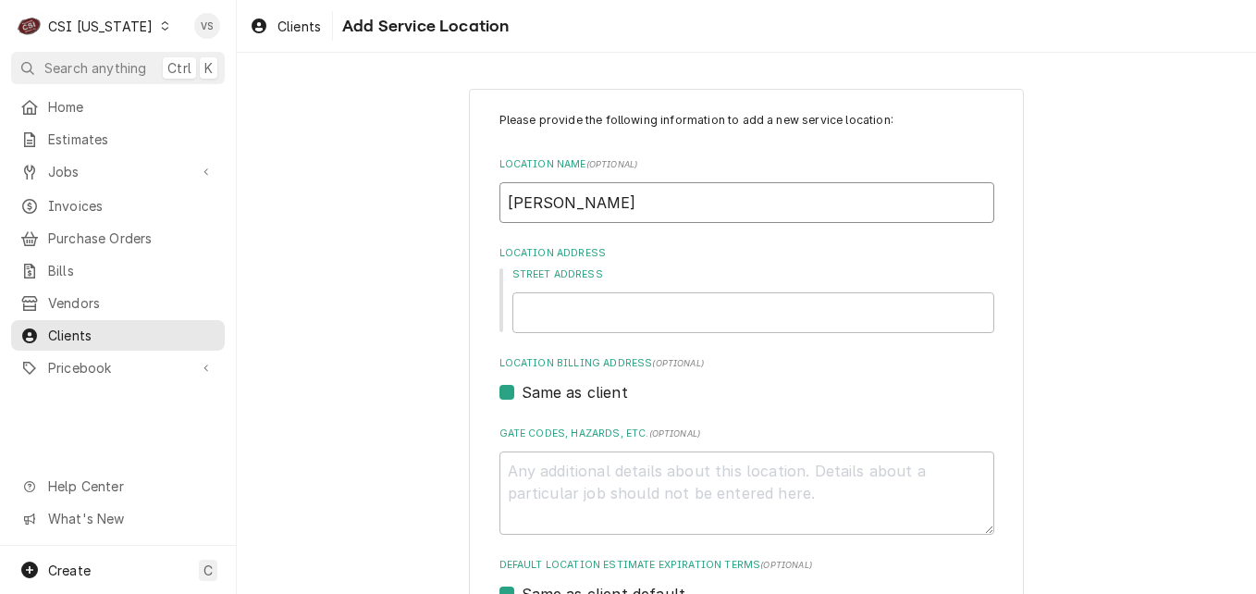
type input "Spencer"
type textarea "x"
type input "Spencer C"
type textarea "x"
type input "Spencer Co"
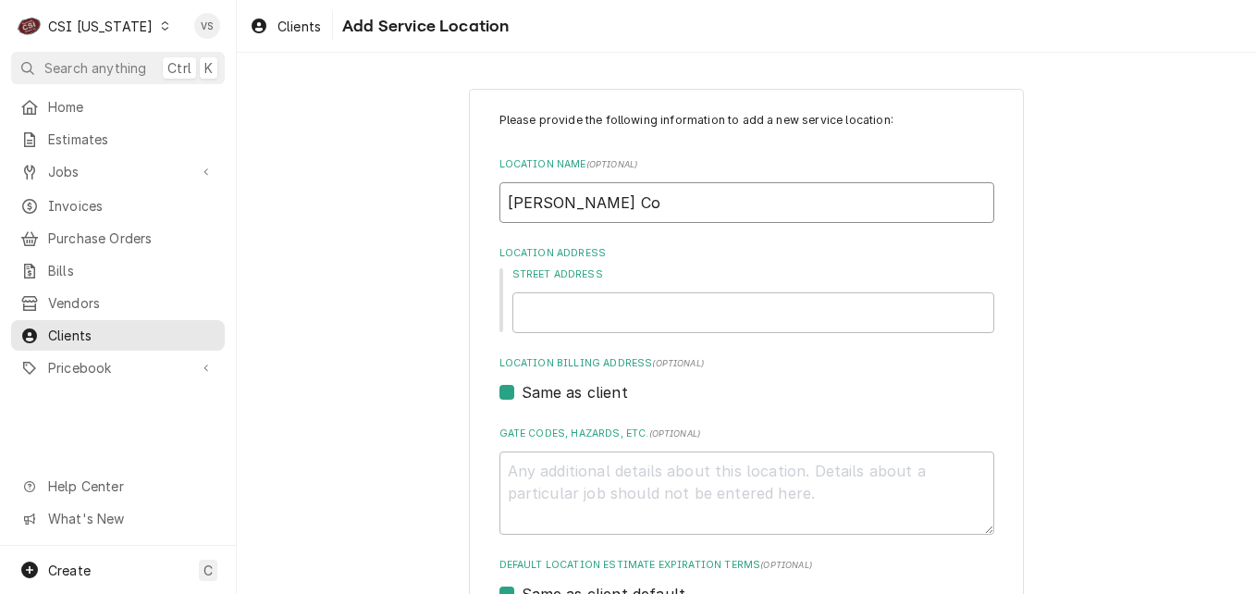
type textarea "x"
type input "Spencer Cou"
type textarea "x"
type input "Spencer Coun"
type textarea "x"
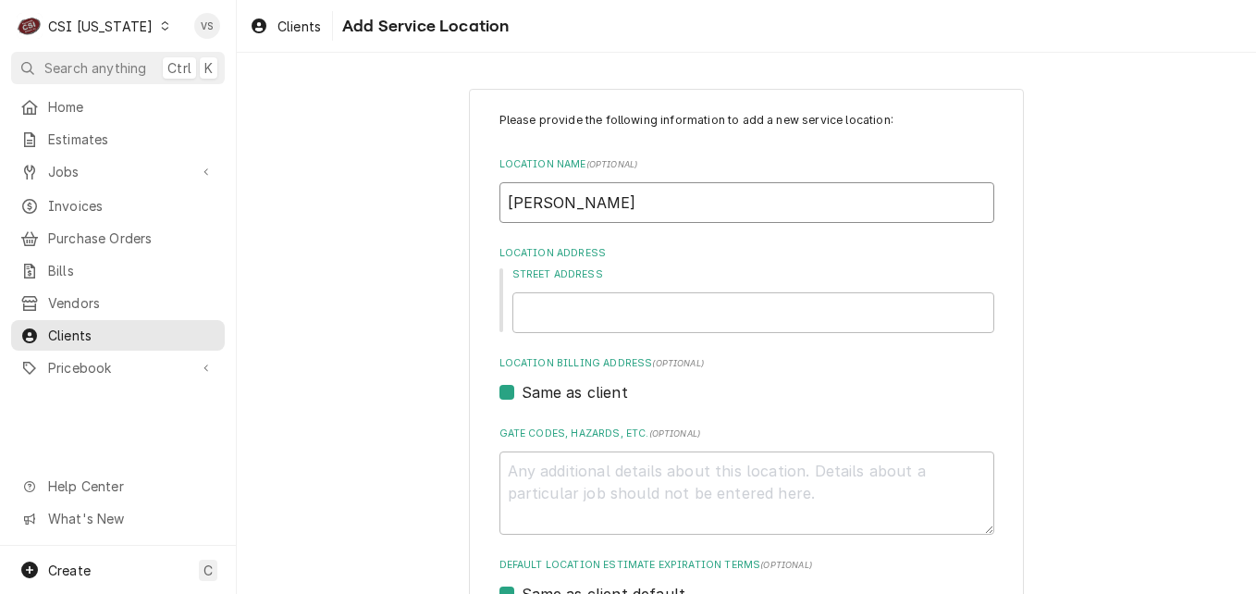
type input "Spencer Count"
type textarea "x"
type input "Spencer County"
type textarea "x"
type input "Spencer County"
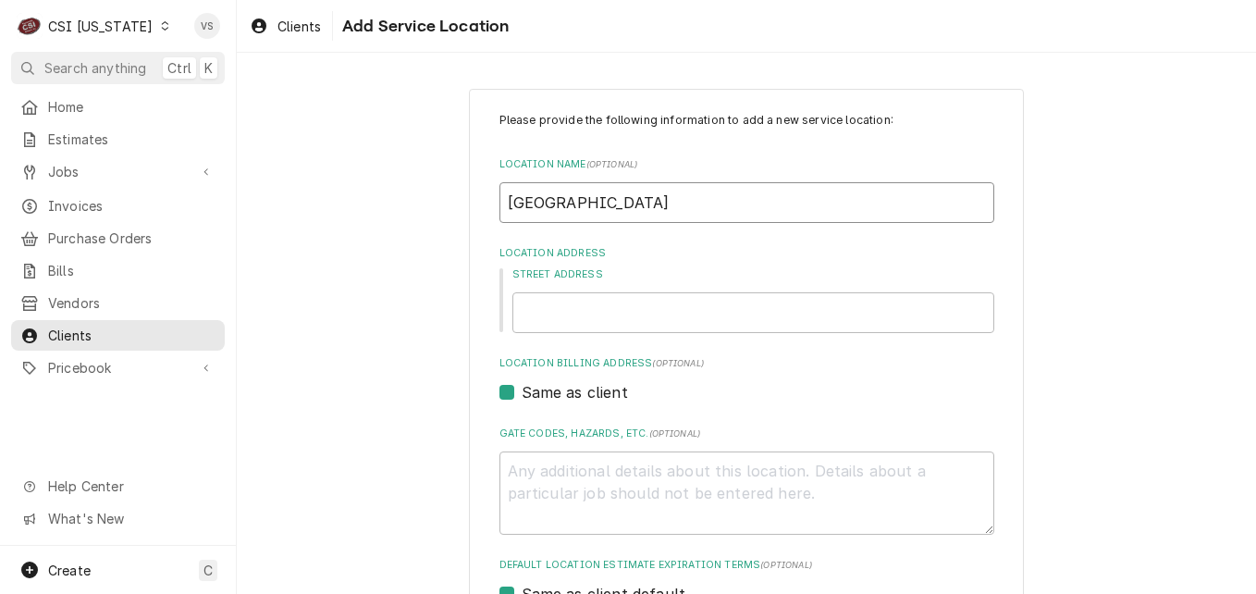
type textarea "x"
type input "Spencer County B"
type textarea "x"
type input "Spencer County Ba"
type textarea "x"
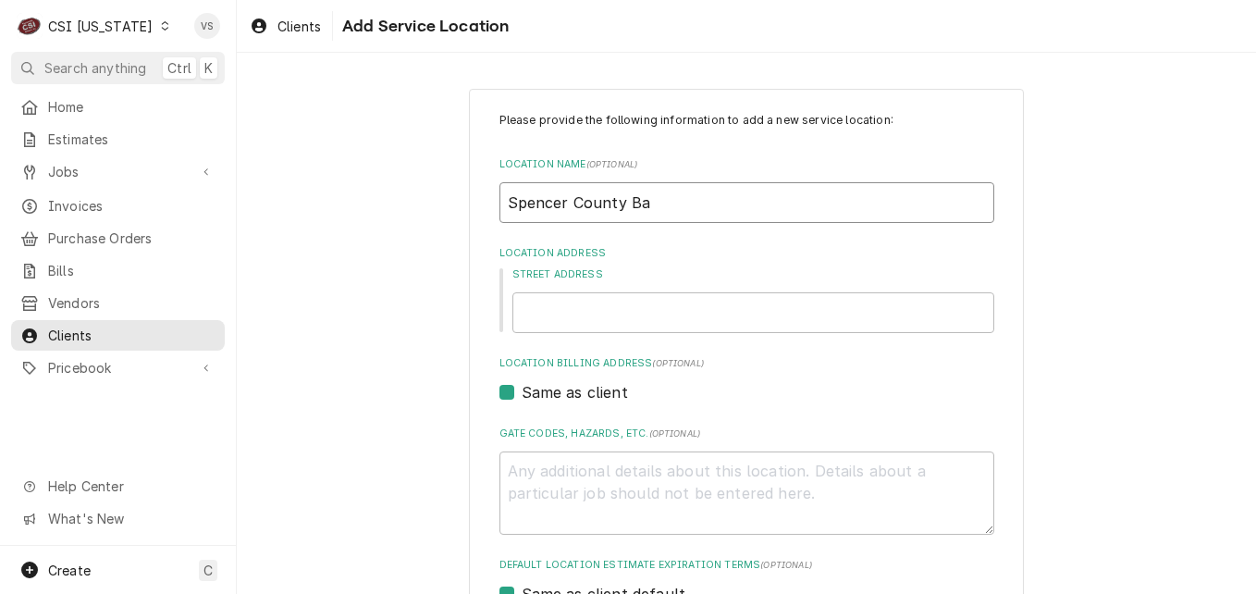
type input "Spencer County Bao"
type textarea "x"
type input "Spencer County Baor"
type textarea "x"
type input "Spencer County Bao"
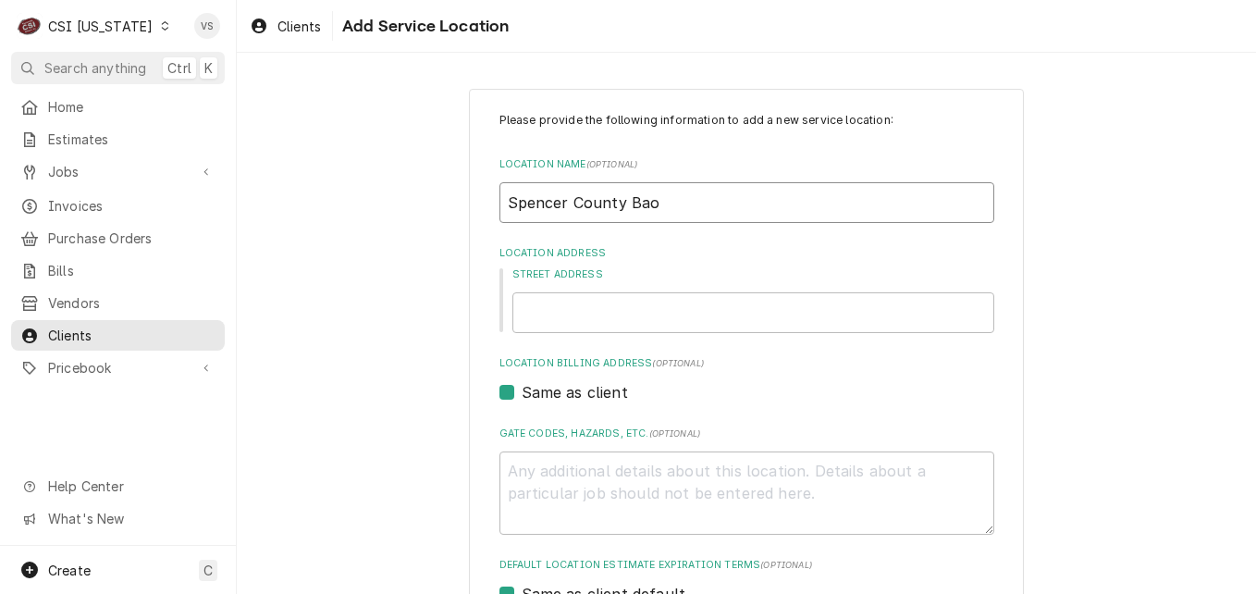
type textarea "x"
type input "Spencer County Ba"
type textarea "x"
type input "Spencer County Ba"
type textarea "x"
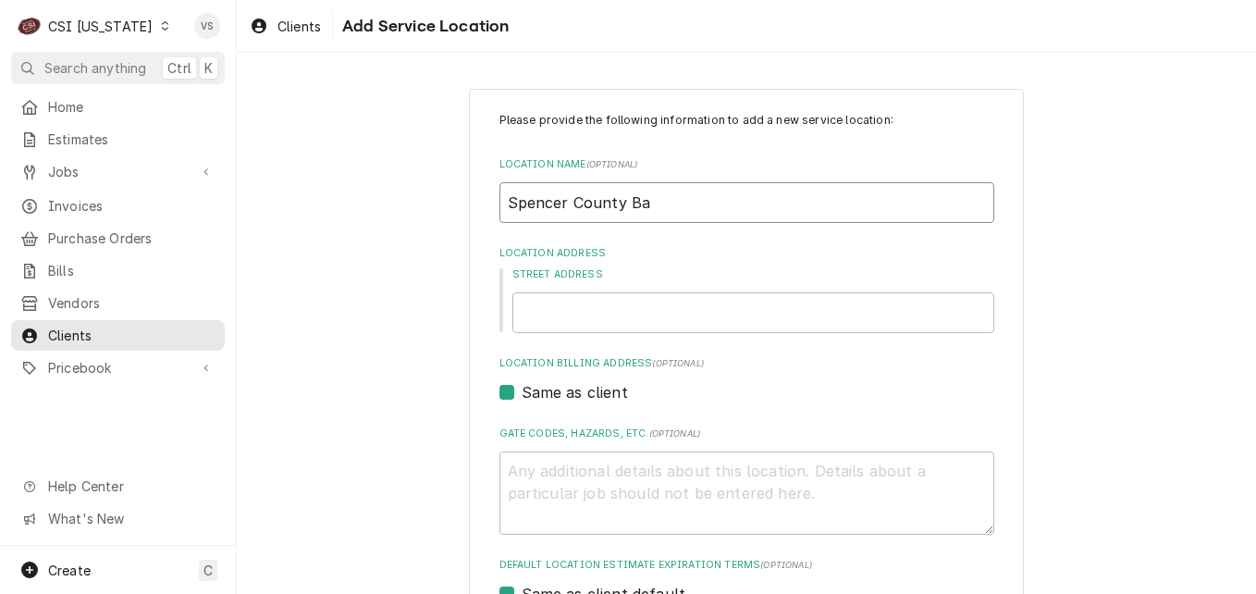
type input "Spencer County Bao"
type textarea "x"
type input "Spencer County Ba"
type textarea "x"
type input "Spencer County B"
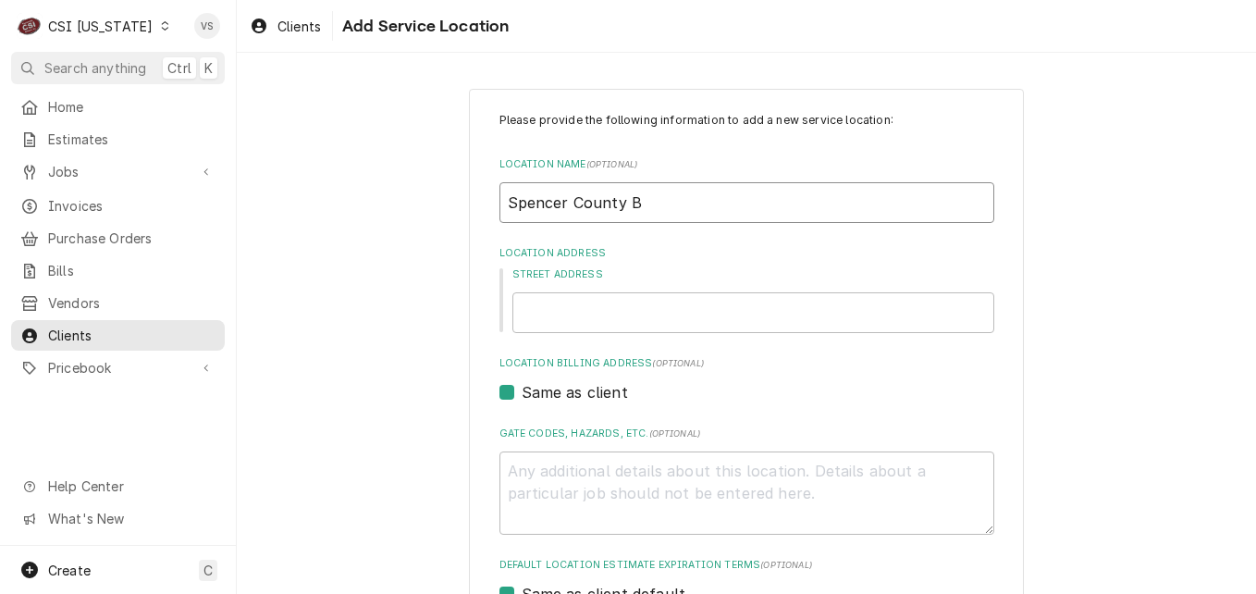
type textarea "x"
type input "Spencer County Bo"
type textarea "x"
type input "Spencer County Boa"
type textarea "x"
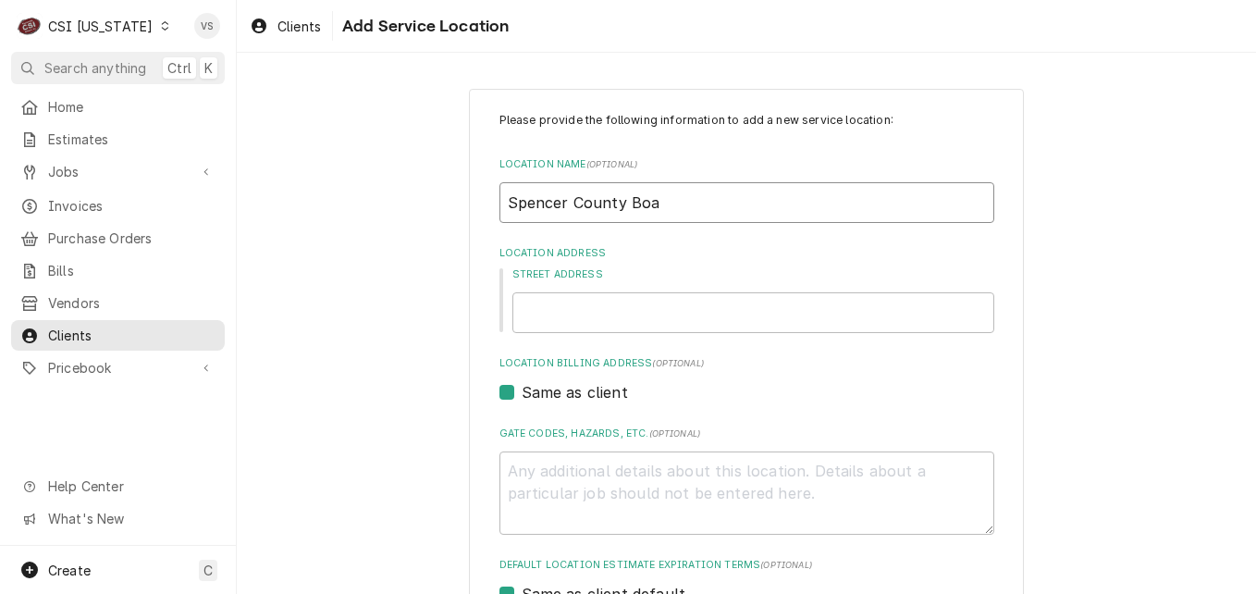
type input "Spencer County Boar"
type textarea "x"
type input "Spencer County Board"
type textarea "x"
type input "Spencer County Board"
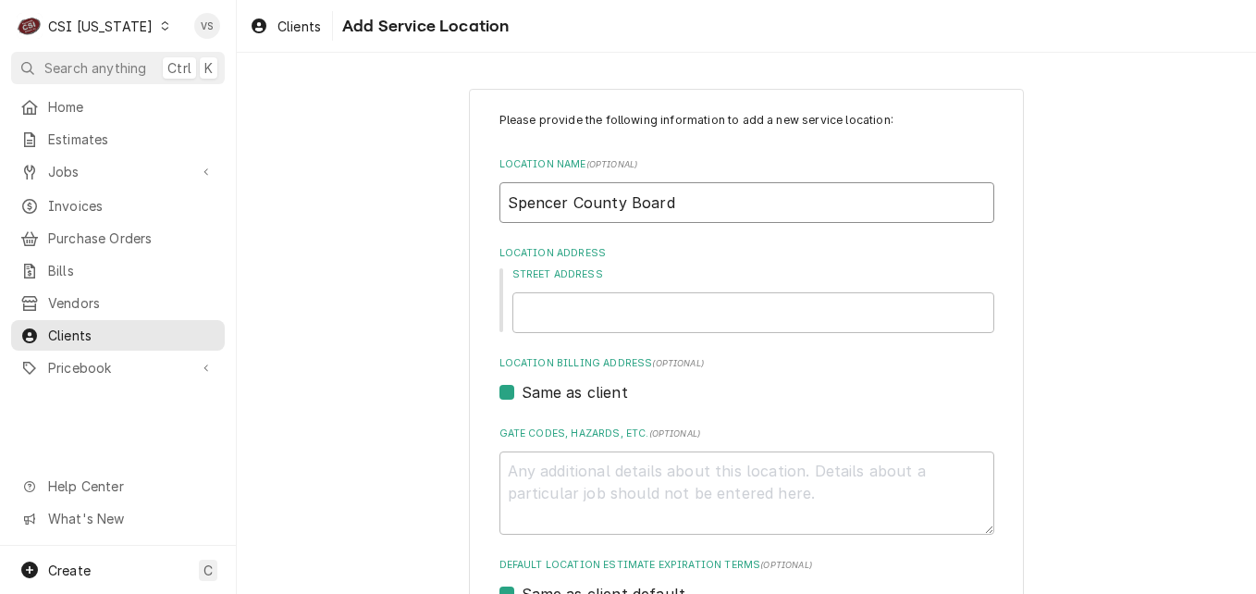
type textarea "x"
type input "Spencer County Board o"
type textarea "x"
type input "Spencer County Board of"
type textarea "x"
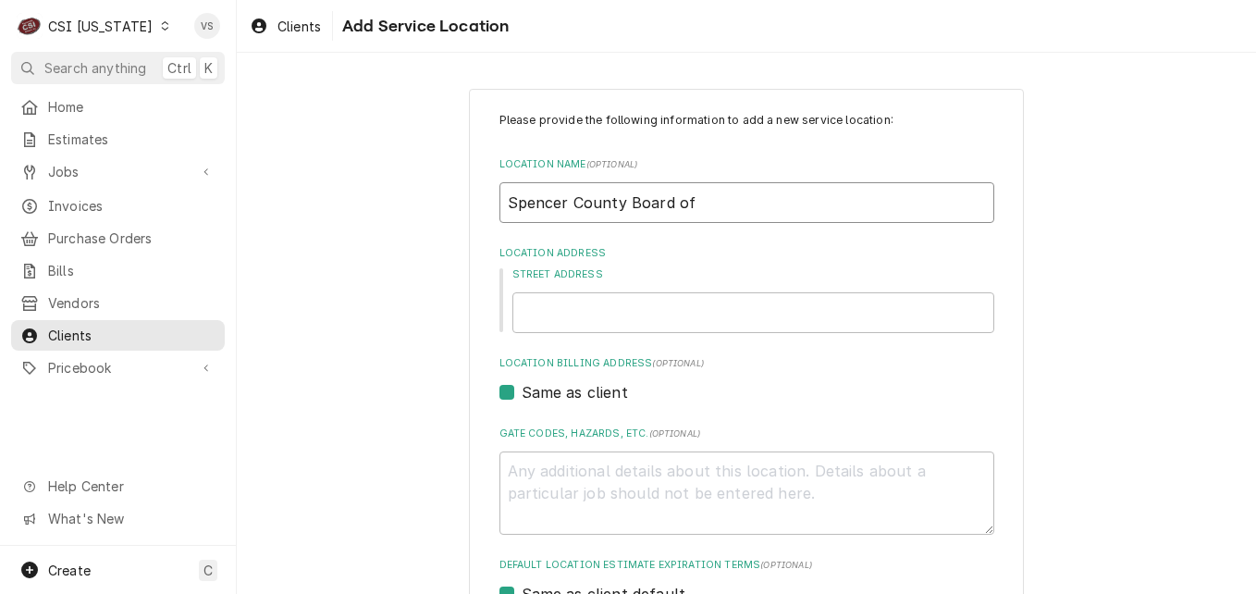
type input "Spencer County Board of"
type textarea "x"
type input "Spencer County Board of E"
type textarea "x"
type input "Spencer County Board of Ed"
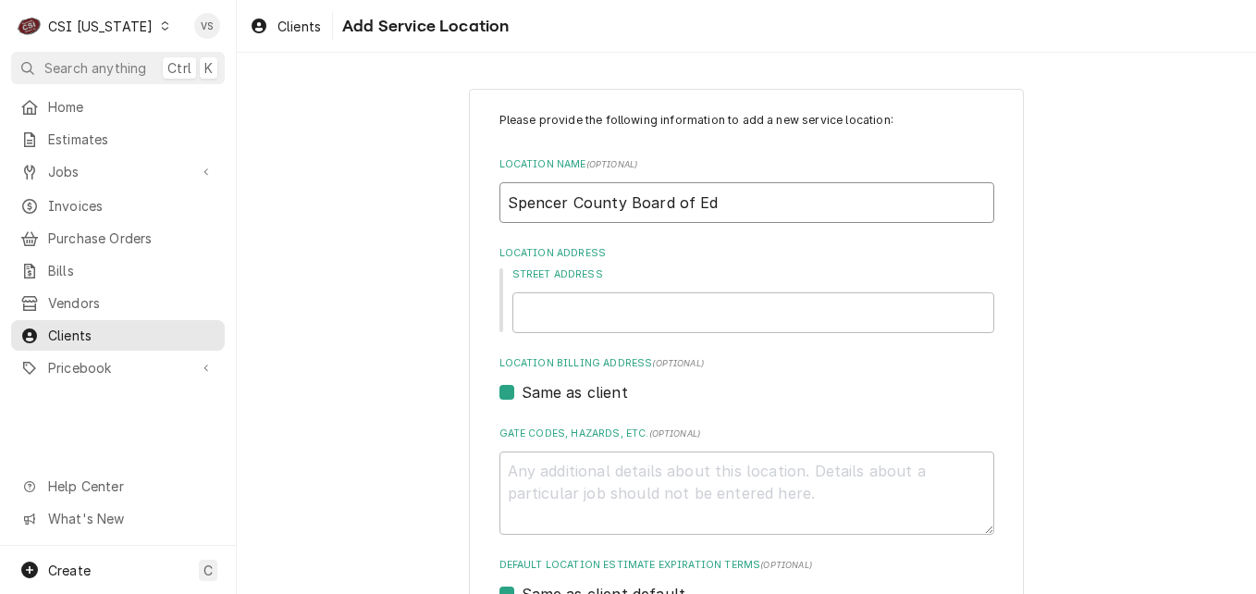
type textarea "x"
type input "Spencer County Board of Edu"
type textarea "x"
type input "Spencer County Board of Edua"
type textarea "x"
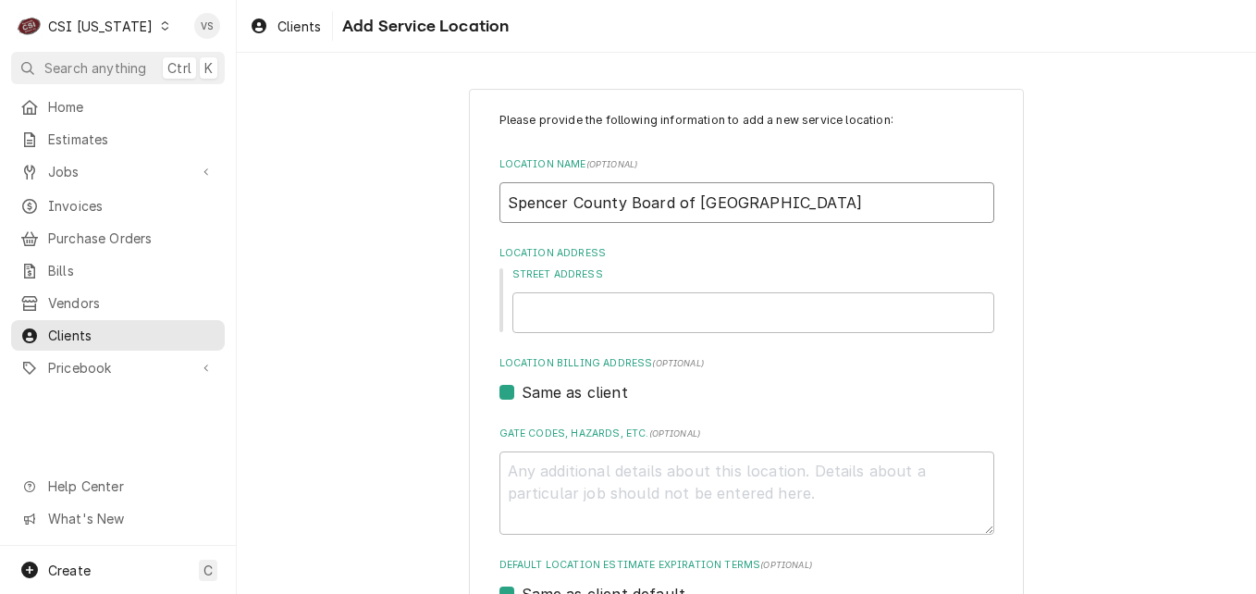
type input "Spencer County Board of Edu"
type textarea "x"
type input "Spencer County Board of Educ"
type textarea "x"
type input "Spencer County Board of Educa"
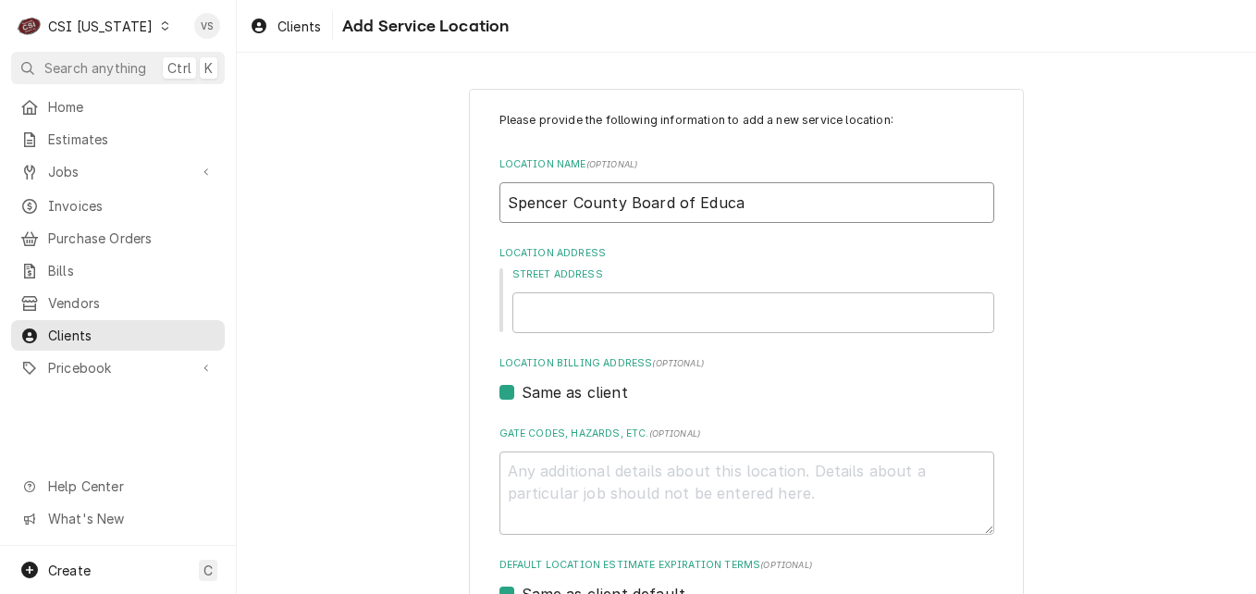
type textarea "x"
type input "Spencer County Board of Educat"
type textarea "x"
type input "Spencer County Board of Educati"
type textarea "x"
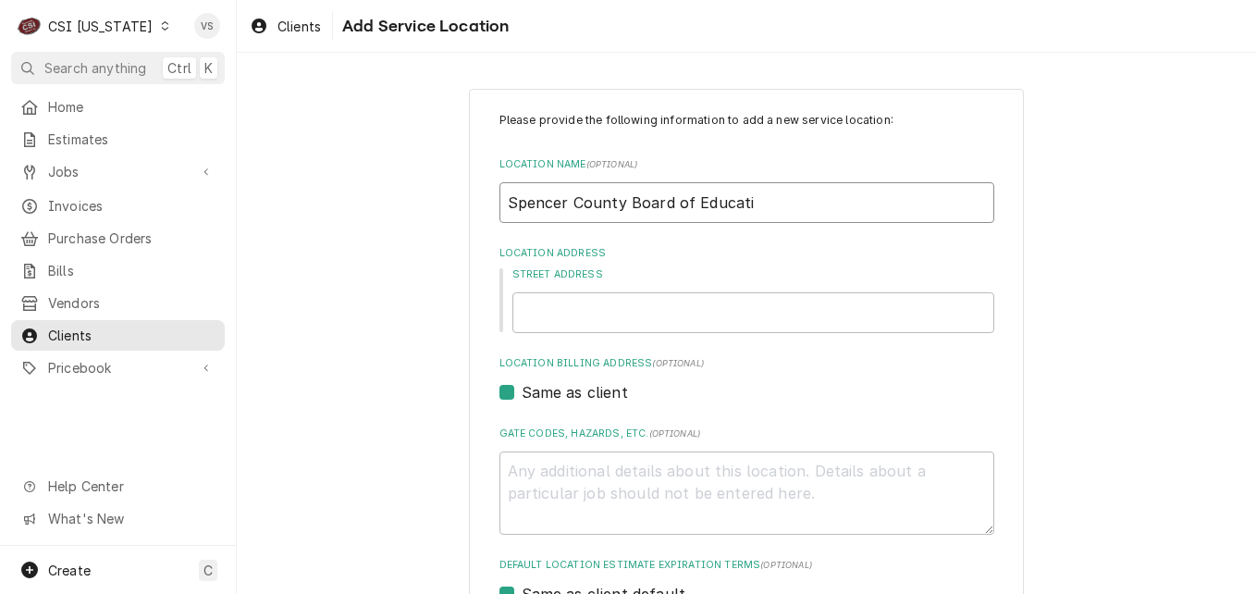
type input "Spencer County Board of Educatio"
type textarea "x"
type input "Spencer County Board of Education"
type textarea "x"
type input "1"
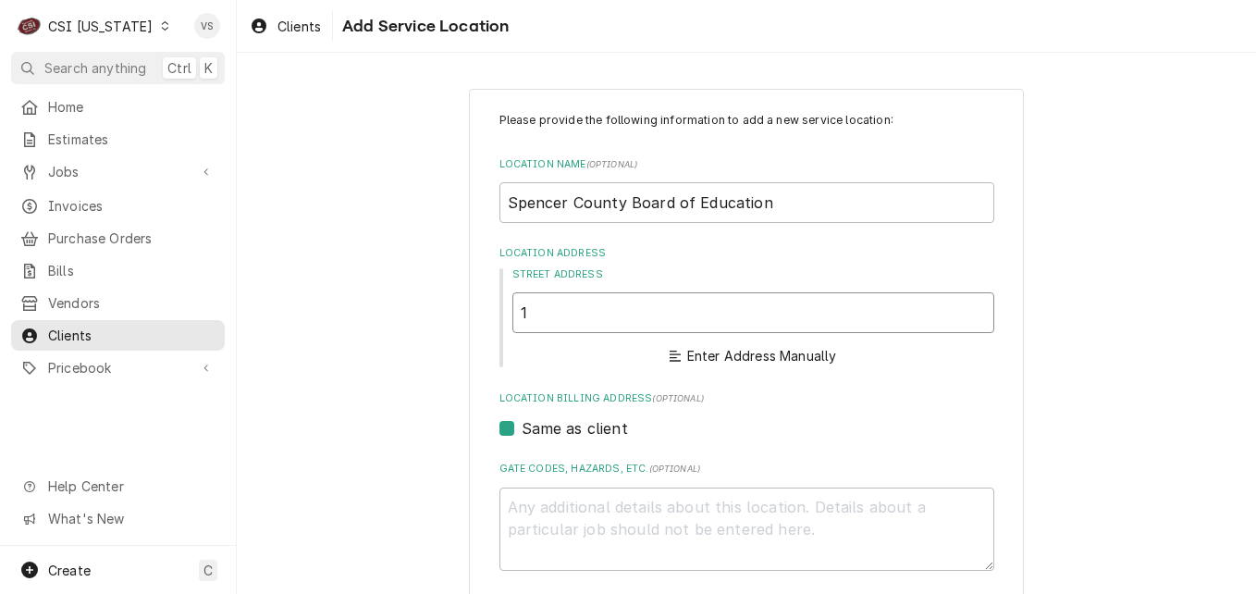
type textarea "x"
type input "11"
type textarea "x"
type input "110"
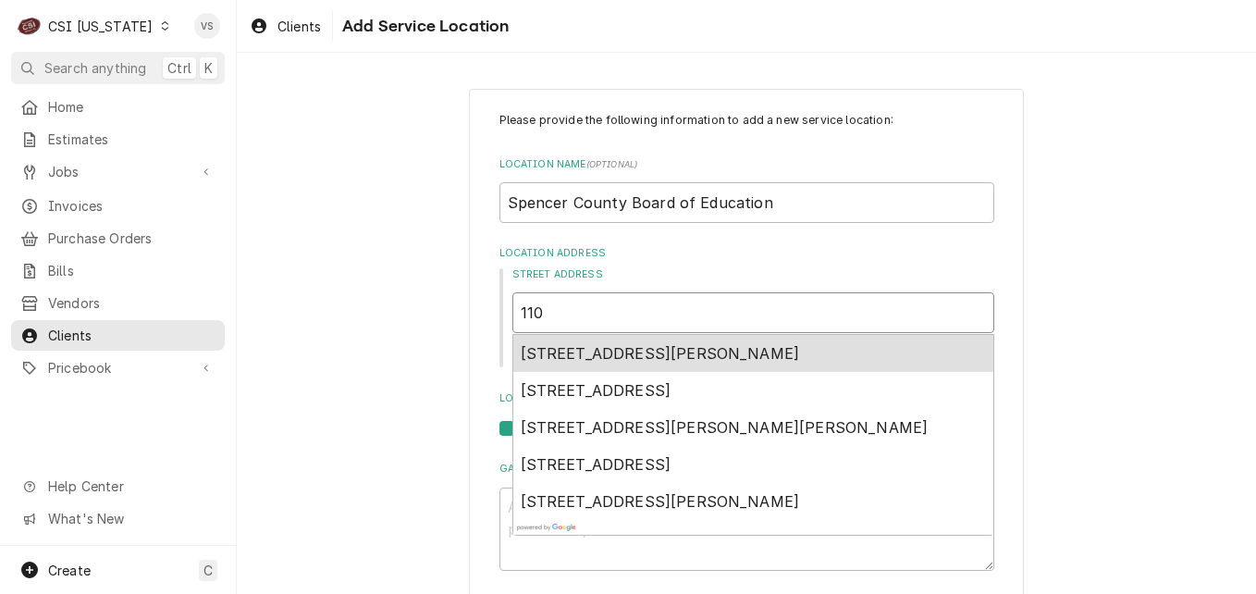
type textarea "x"
type input "110"
type textarea "x"
type input "110 r"
type textarea "x"
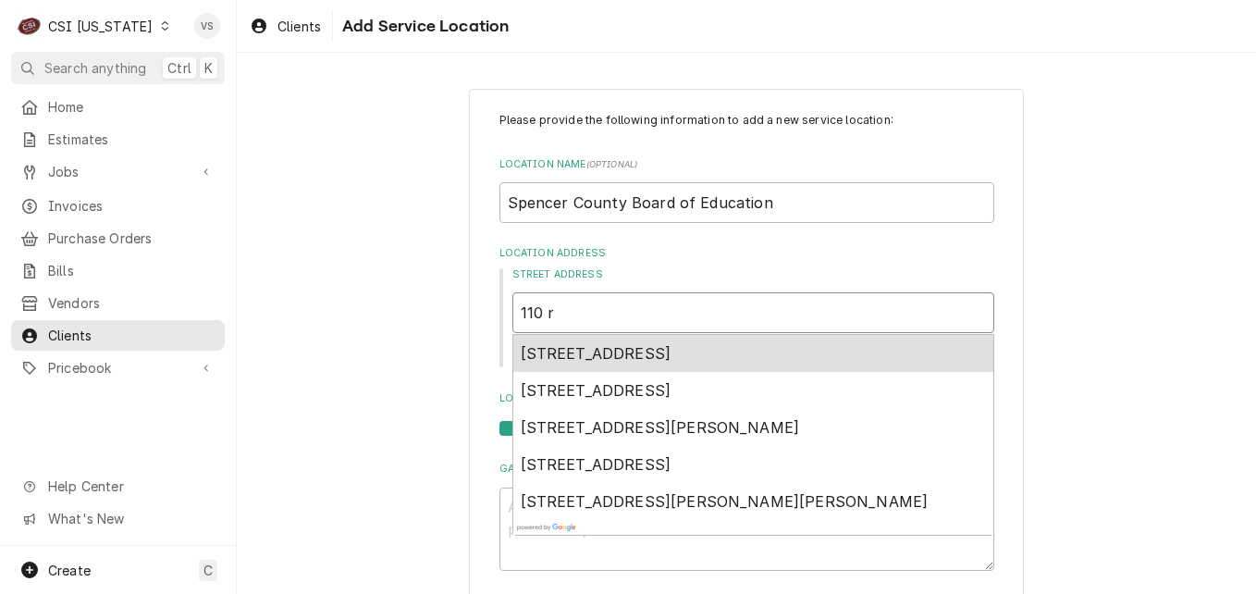
type input "110 re"
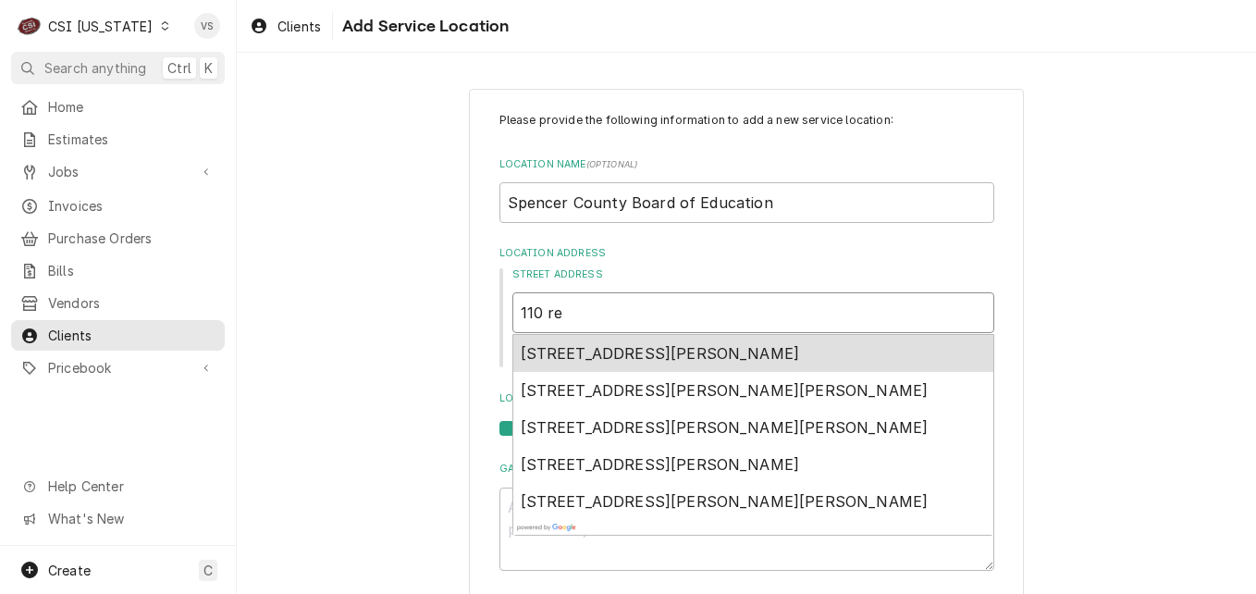
type textarea "x"
type input "110 r"
type textarea "x"
type input "110"
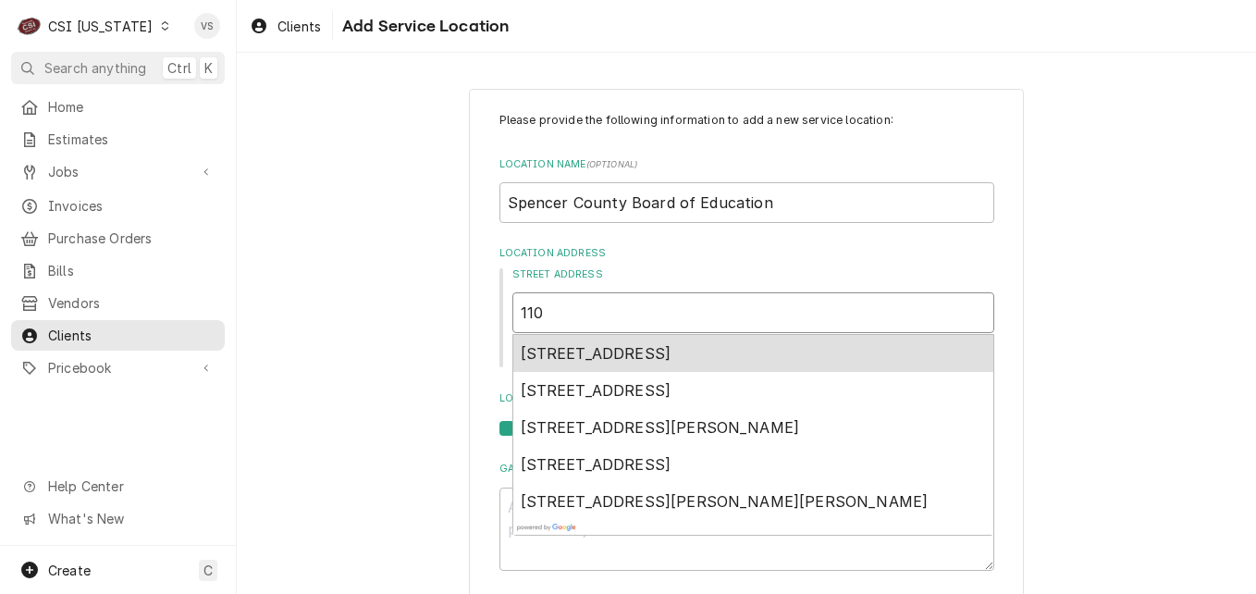
type textarea "x"
type input "110 R"
type textarea "x"
type input "110 Re"
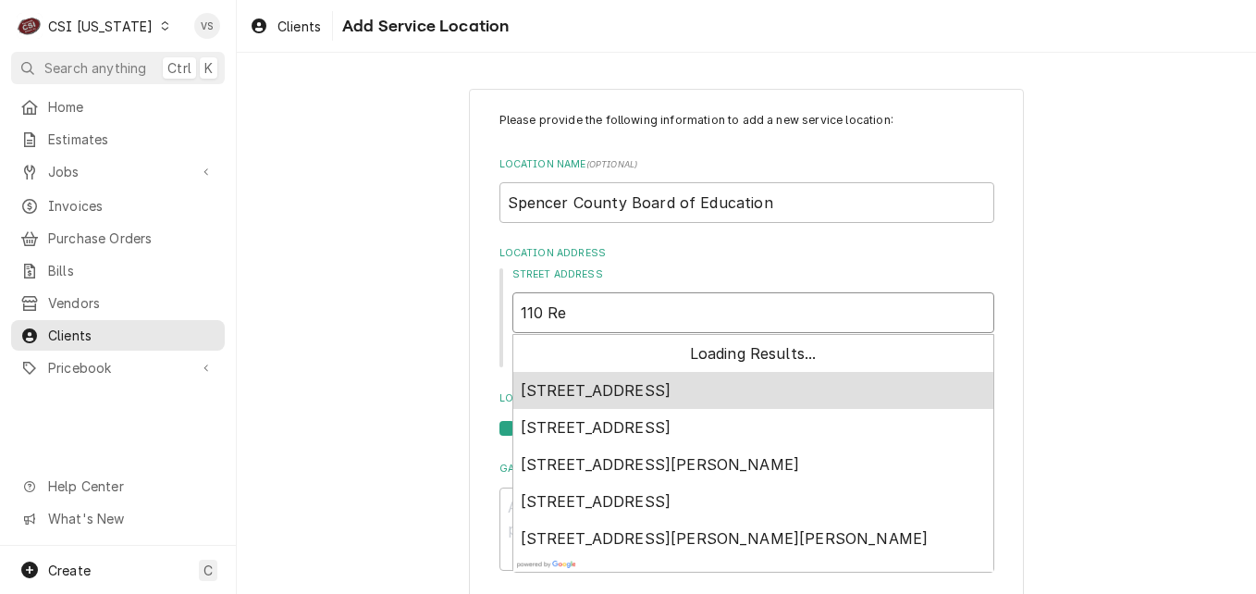
type textarea "x"
type input "110 Rea"
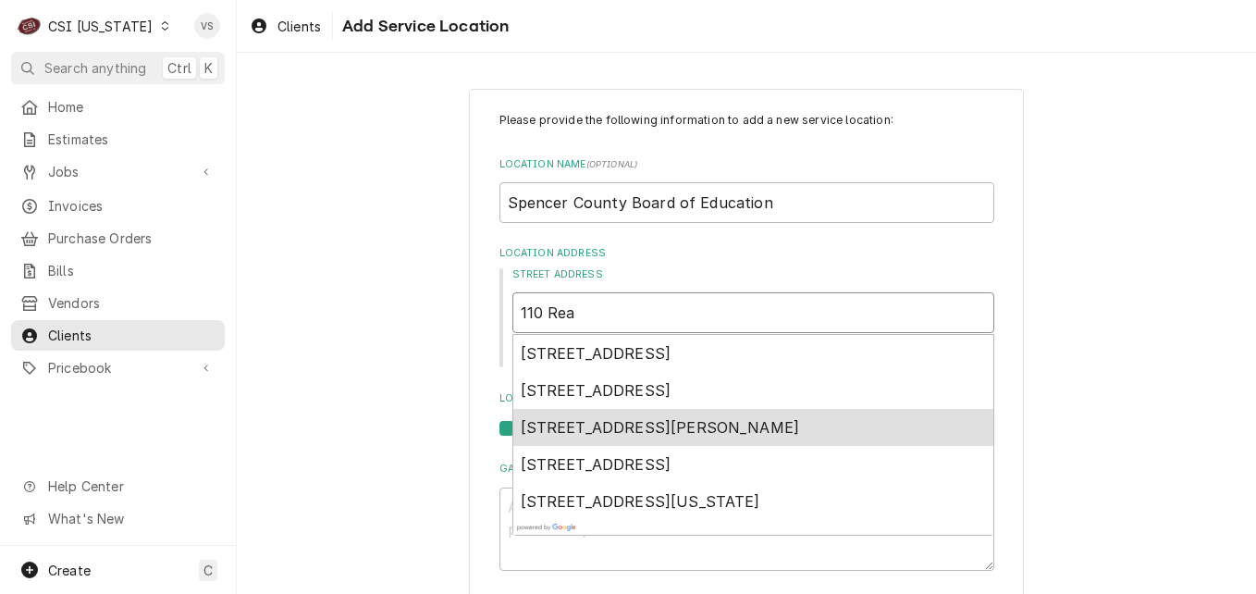
click at [576, 430] on span "110 Reasor Ave, Taylorsville, KY, USA" at bounding box center [660, 427] width 279 height 19
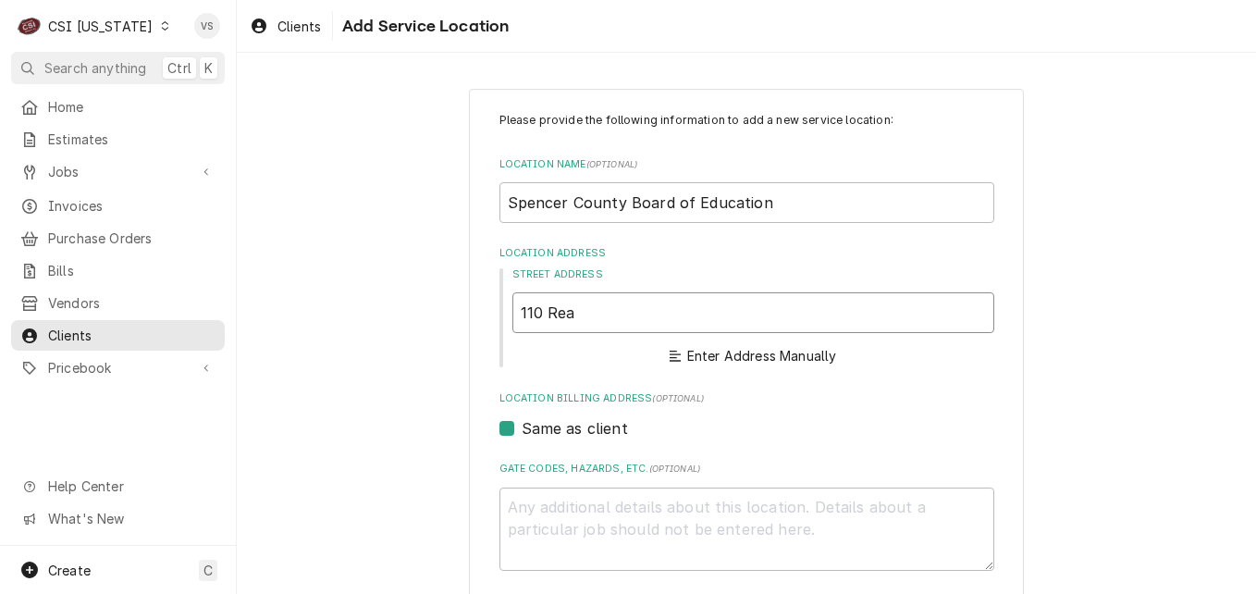
type textarea "x"
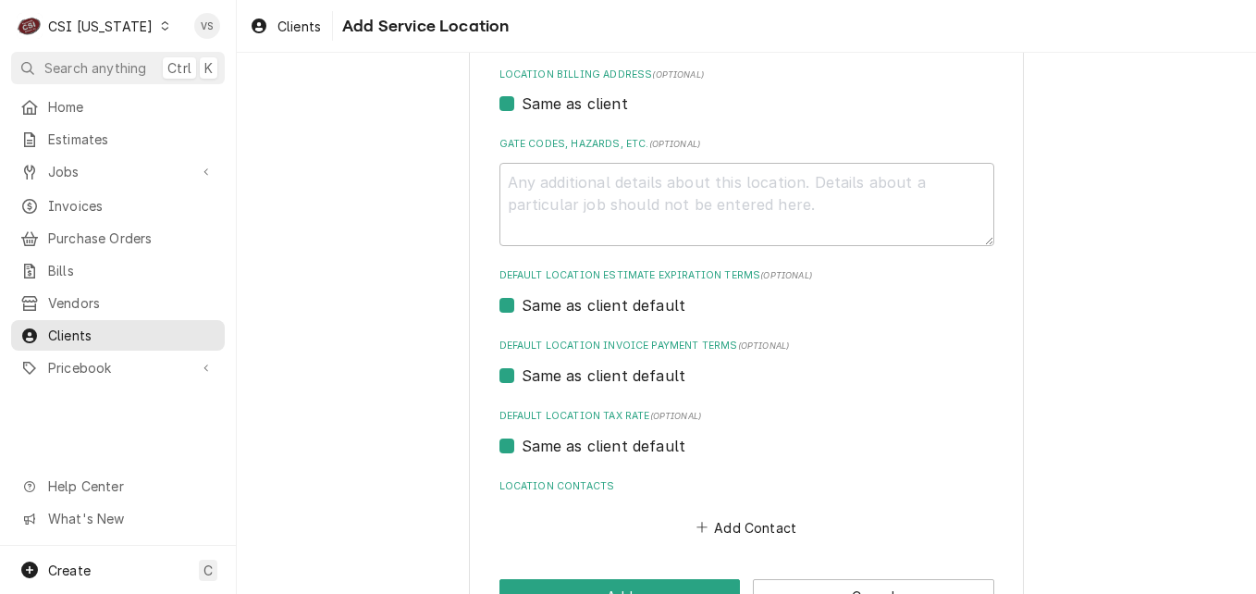
scroll to position [614, 0]
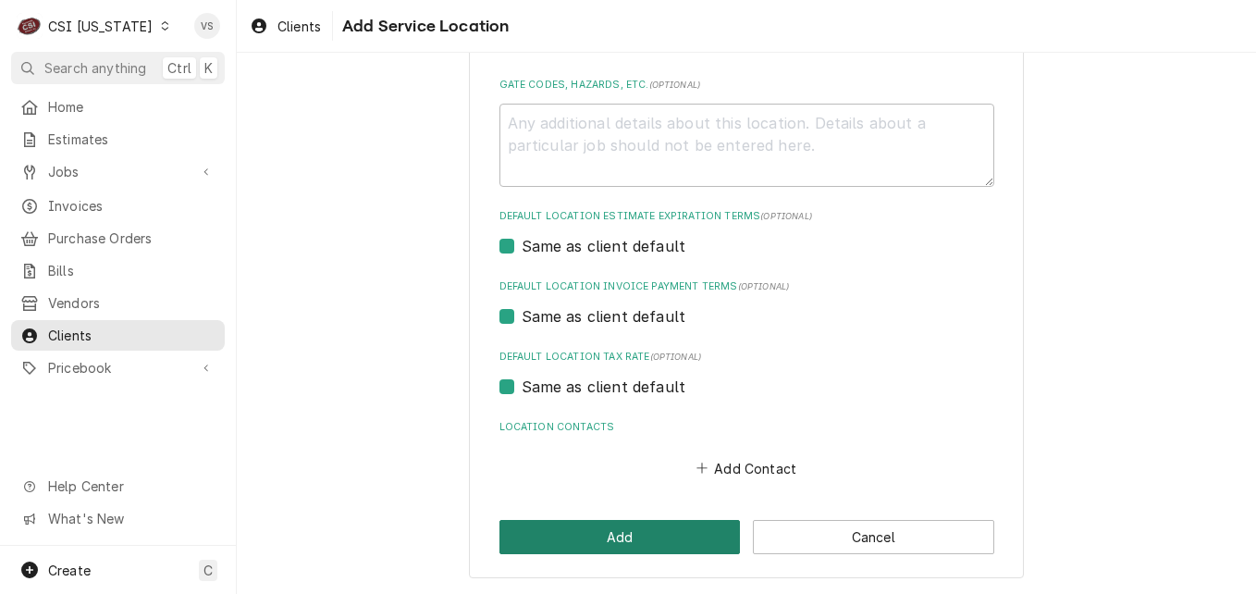
type input "110 Reasor Ave"
click at [624, 526] on button "Add" at bounding box center [620, 537] width 241 height 34
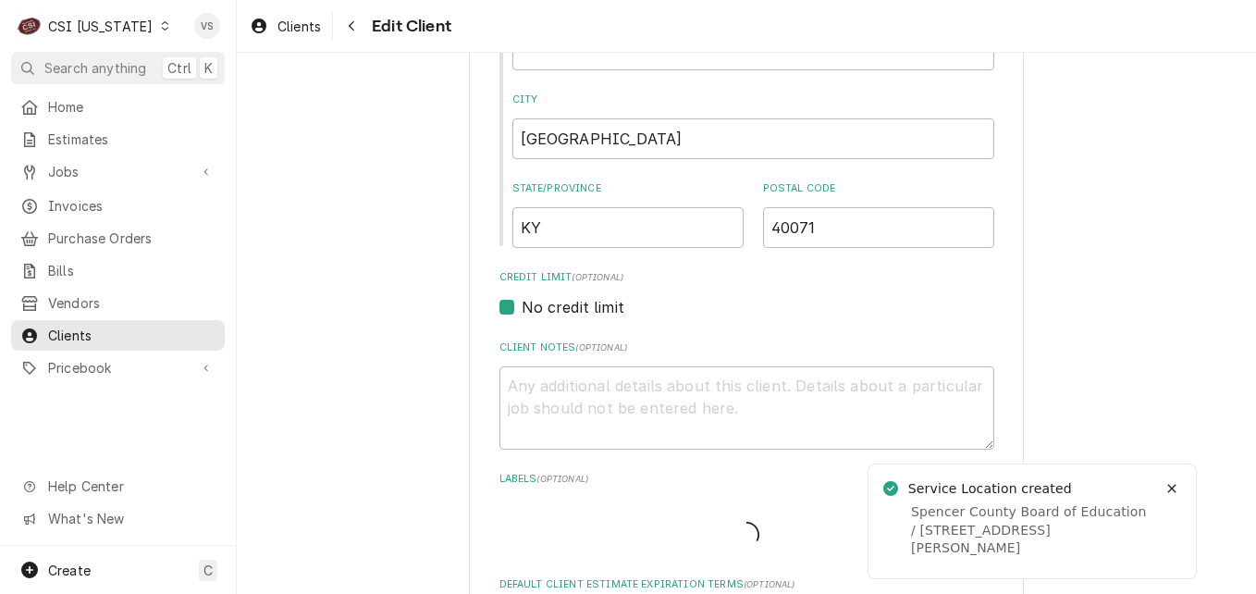
type textarea "x"
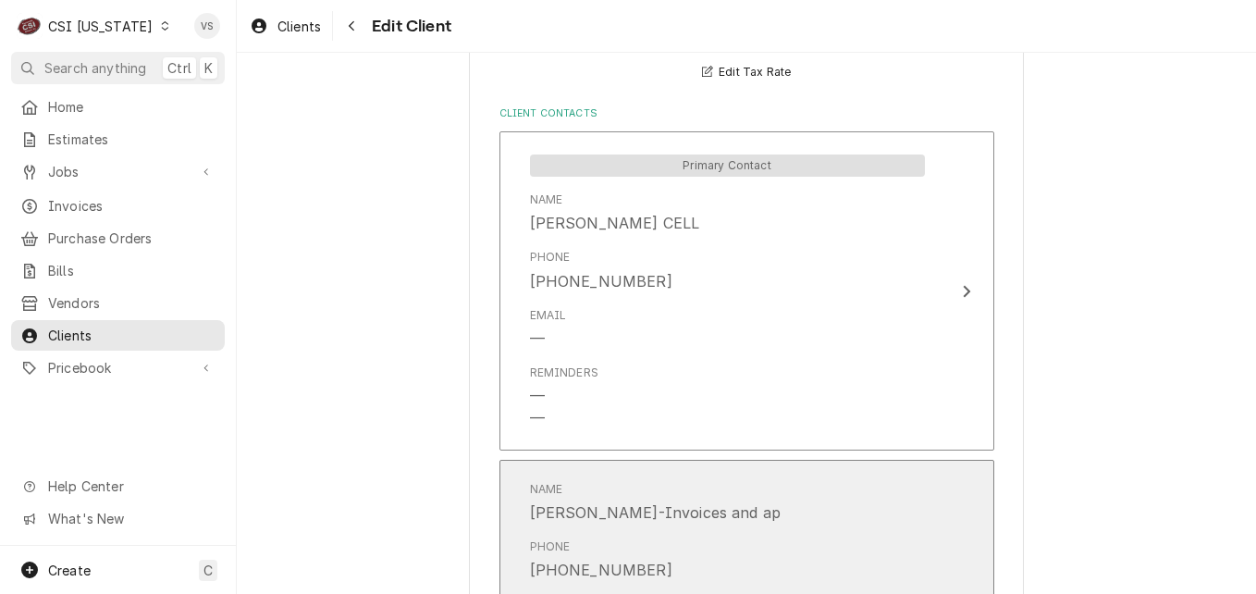
scroll to position [1372, 0]
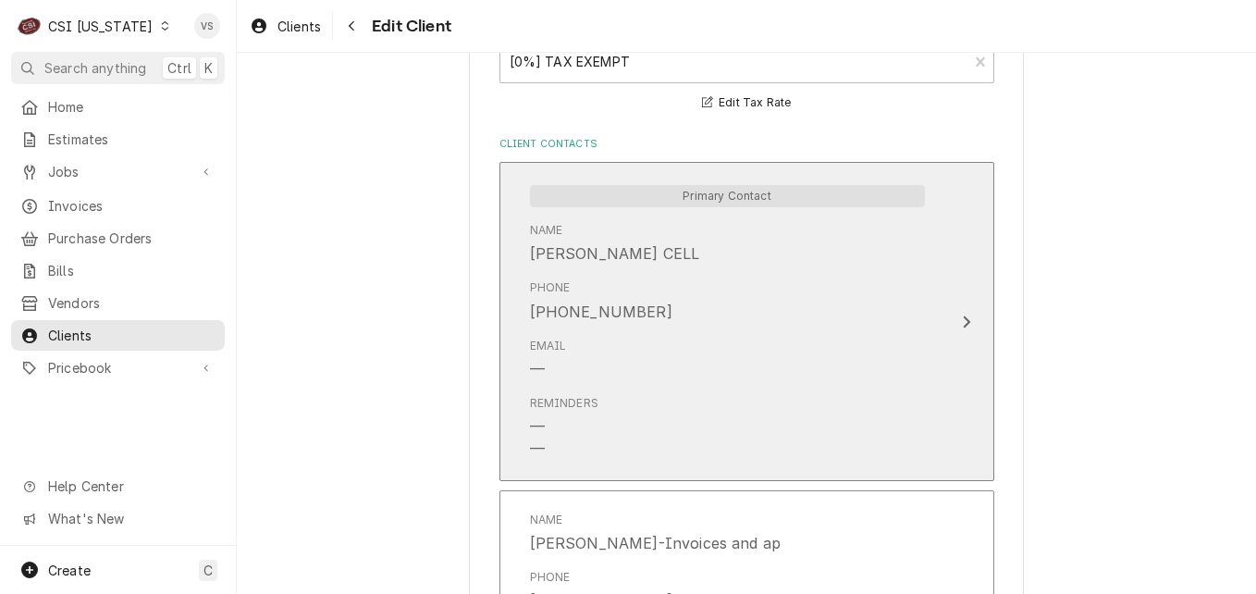
click at [857, 328] on div "Phone (502) 354-1863" at bounding box center [727, 300] width 395 height 57
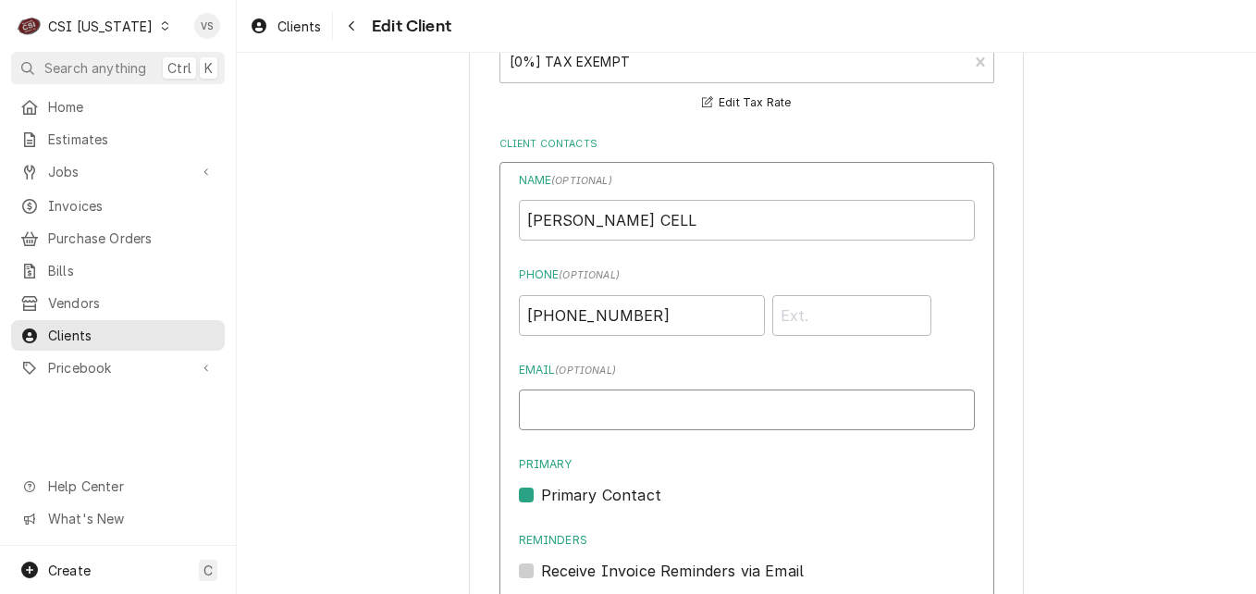
click at [562, 414] on input "Email ( optional )" at bounding box center [747, 409] width 456 height 41
type input "s"
click at [384, 401] on div "Please provide the following information about your client: Client Type Industr…" at bounding box center [746, 130] width 1019 height 2861
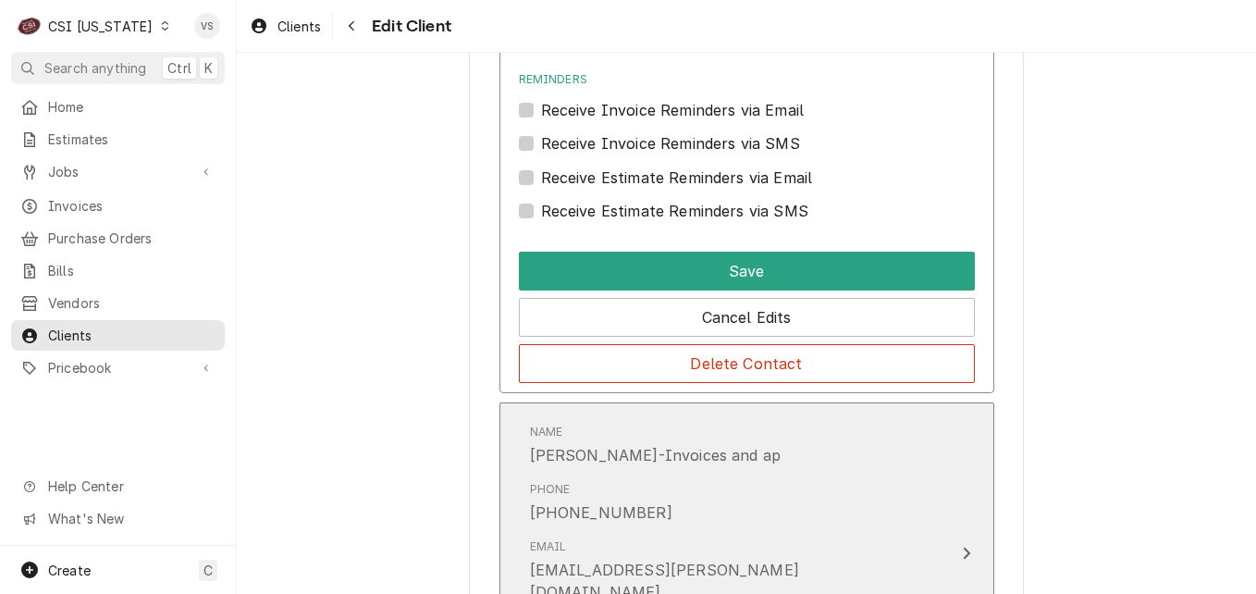
scroll to position [1835, 0]
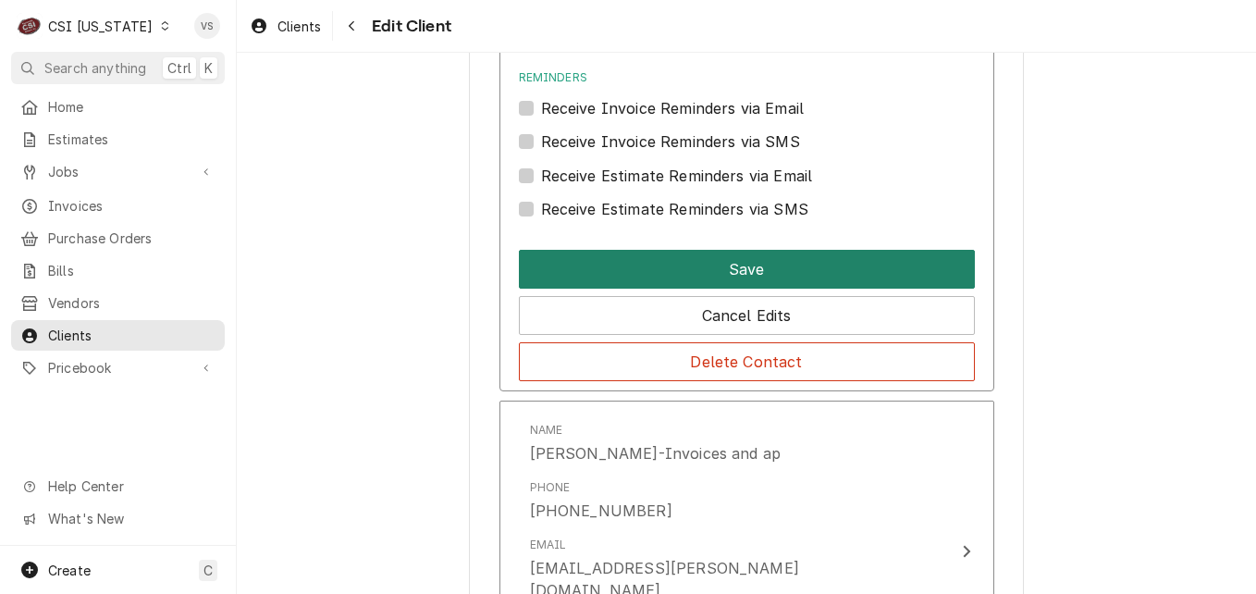
click at [715, 279] on button "Save" at bounding box center [747, 269] width 456 height 39
type textarea "x"
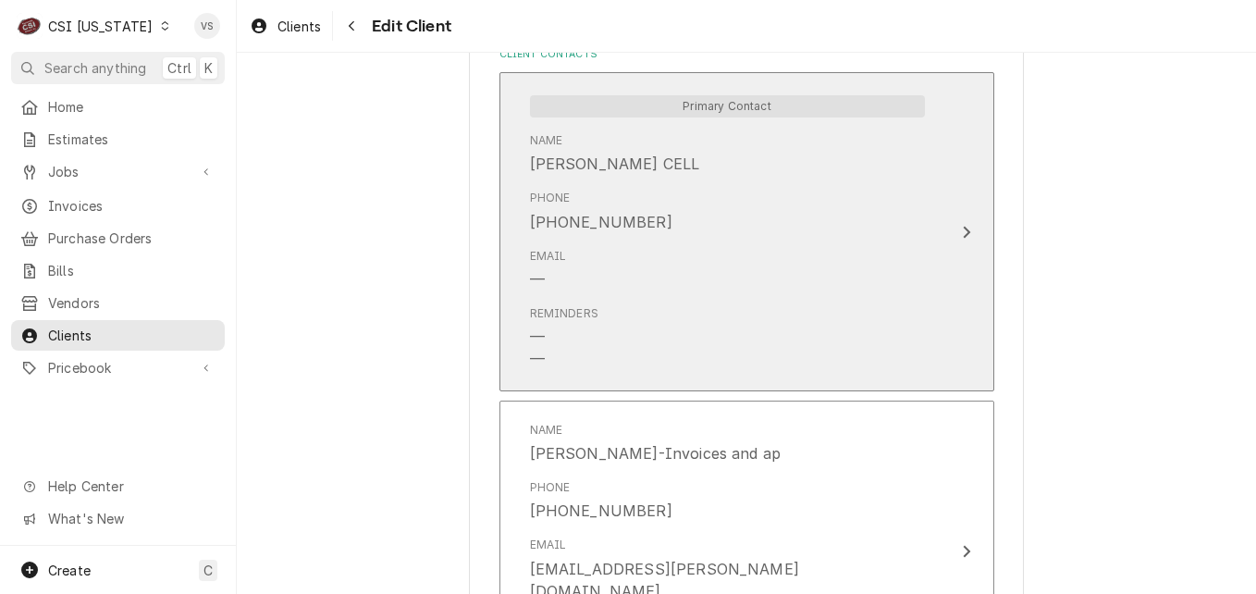
click at [860, 277] on div "Email —" at bounding box center [727, 269] width 395 height 57
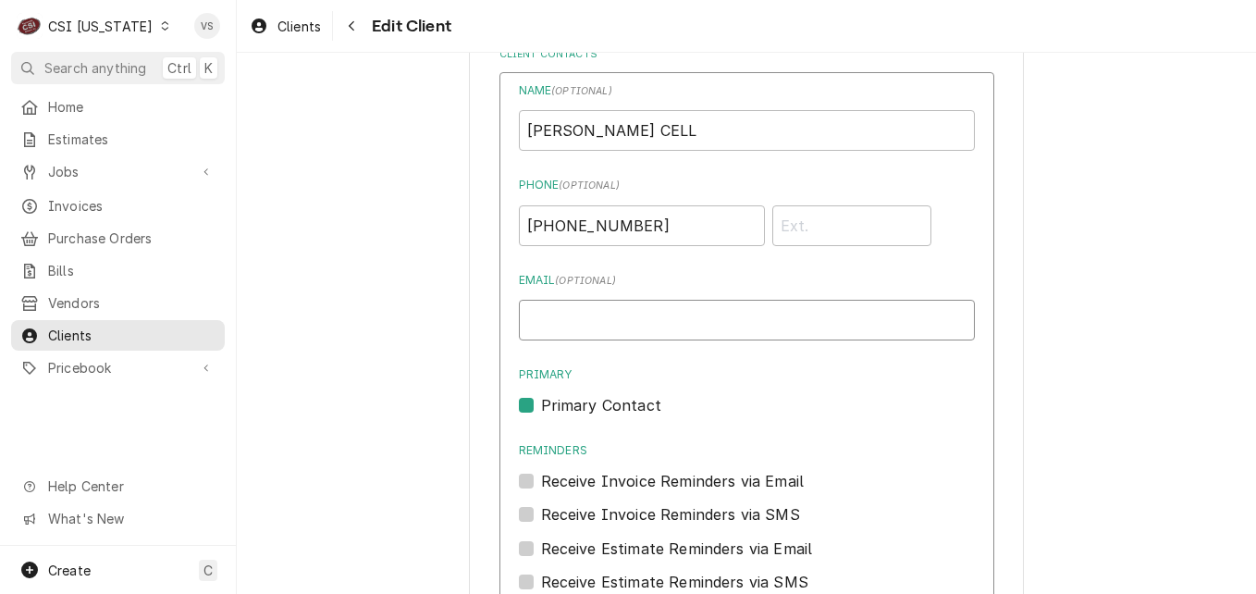
click at [552, 325] on input "Email ( optional )" at bounding box center [747, 320] width 456 height 41
paste input "Stacy.Carmany@spencer.kyschools.us"
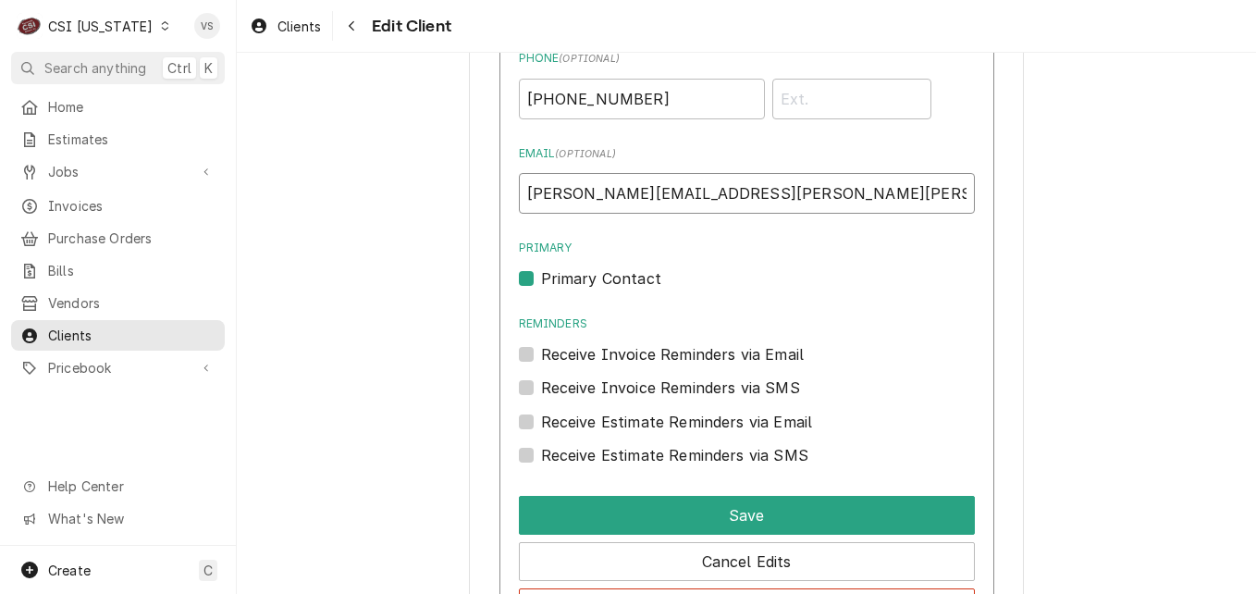
scroll to position [1647, 0]
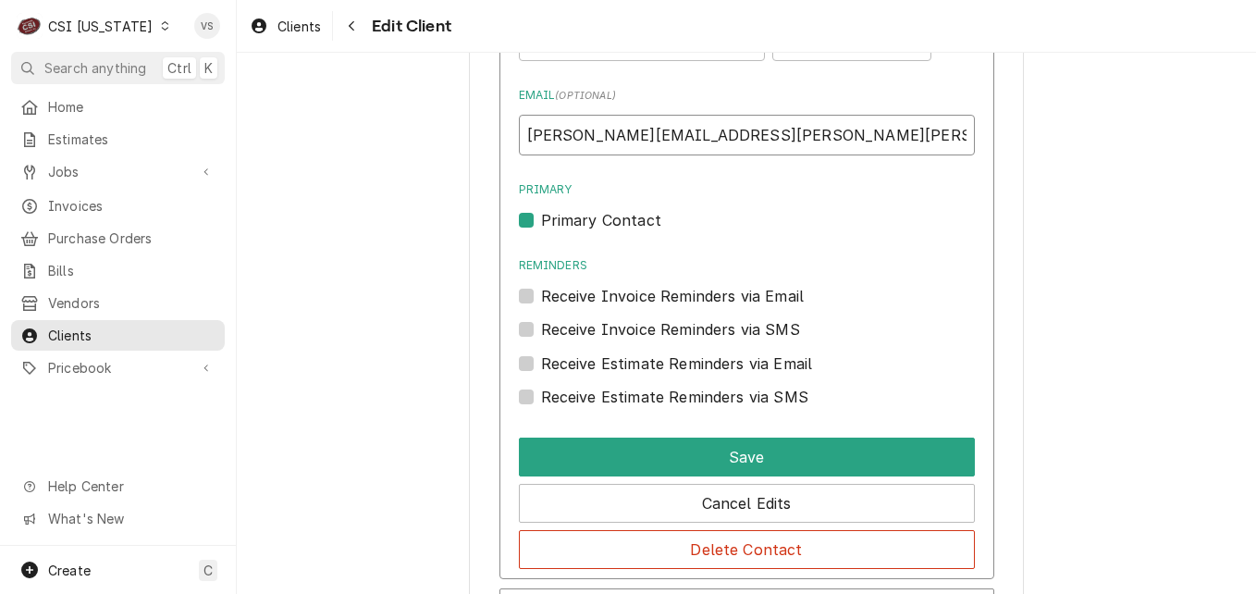
type input "Stacy.Carmany@spencer.kyschools.us"
click at [541, 369] on label "Receive Estimate Reminders via Email" at bounding box center [677, 363] width 272 height 22
click at [541, 369] on input "Contact Edit Form" at bounding box center [769, 372] width 456 height 41
checkbox input "true"
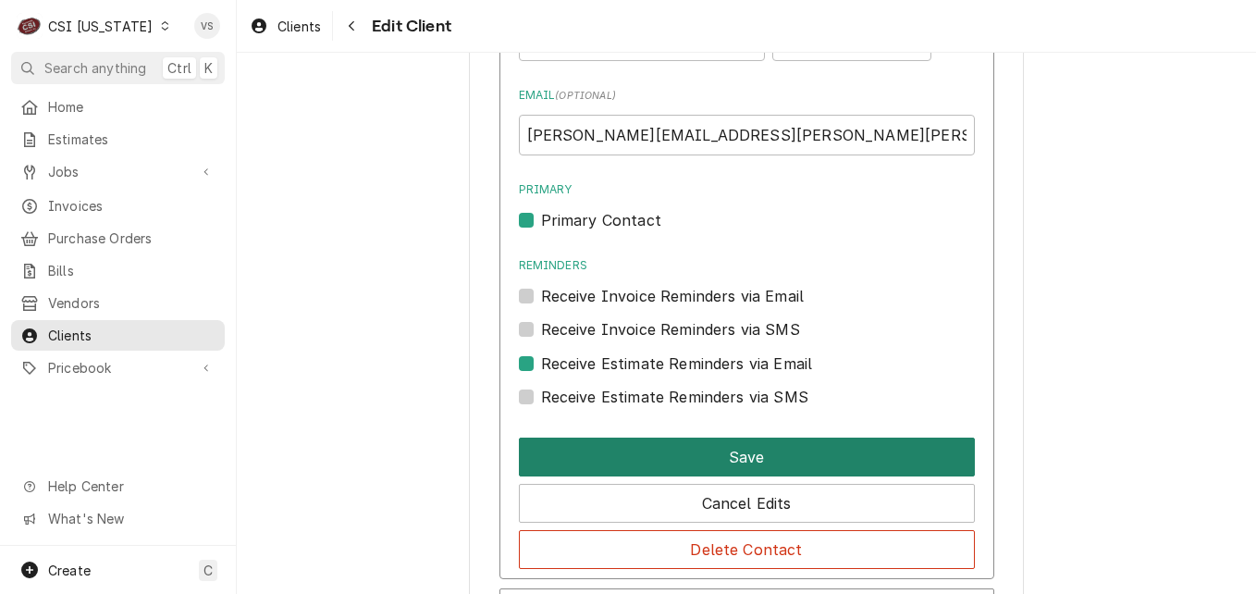
click at [580, 449] on button "Save" at bounding box center [747, 457] width 456 height 39
type textarea "x"
